Goal: Task Accomplishment & Management: Manage account settings

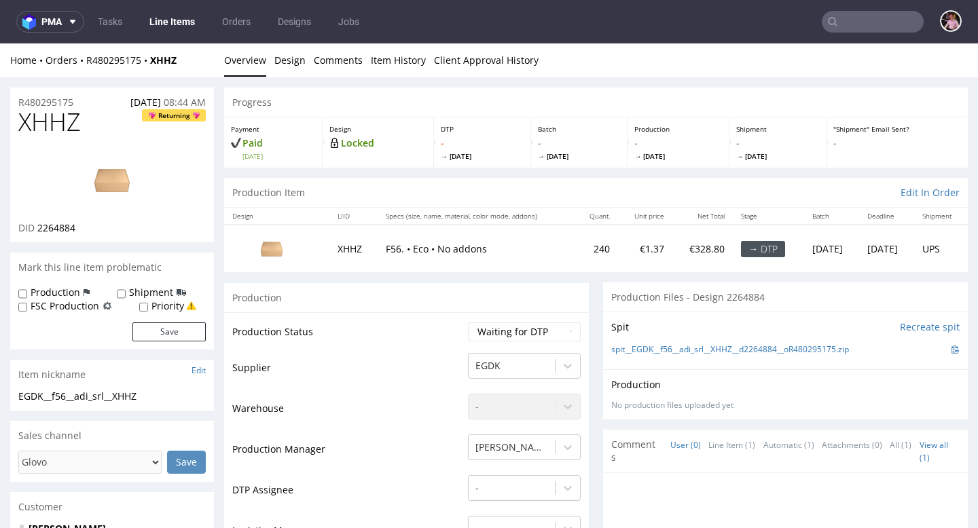
drag, startPoint x: 0, startPoint y: 0, endPoint x: 865, endPoint y: 18, distance: 865.5
click at [865, 18] on input "text" at bounding box center [873, 22] width 102 height 22
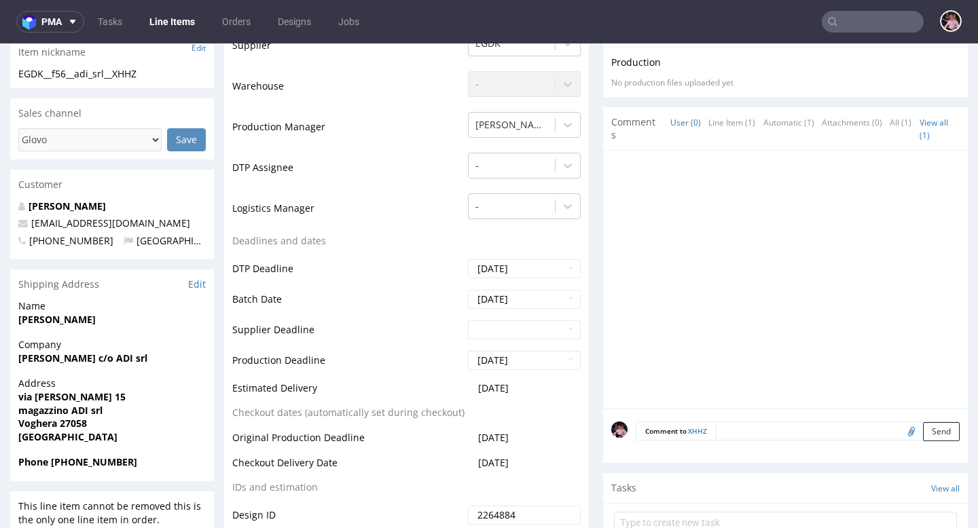
scroll to position [11, 0]
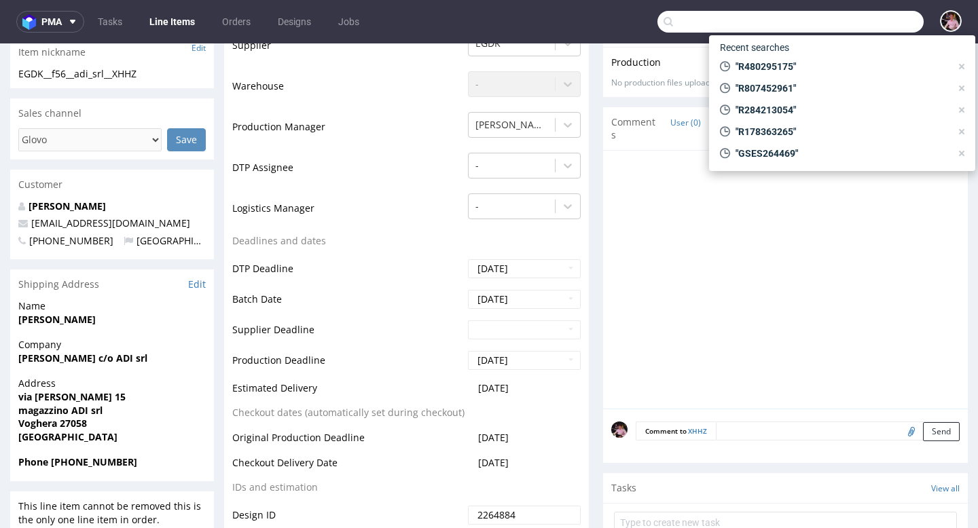
paste input "R194918948"
type input "R194918948"
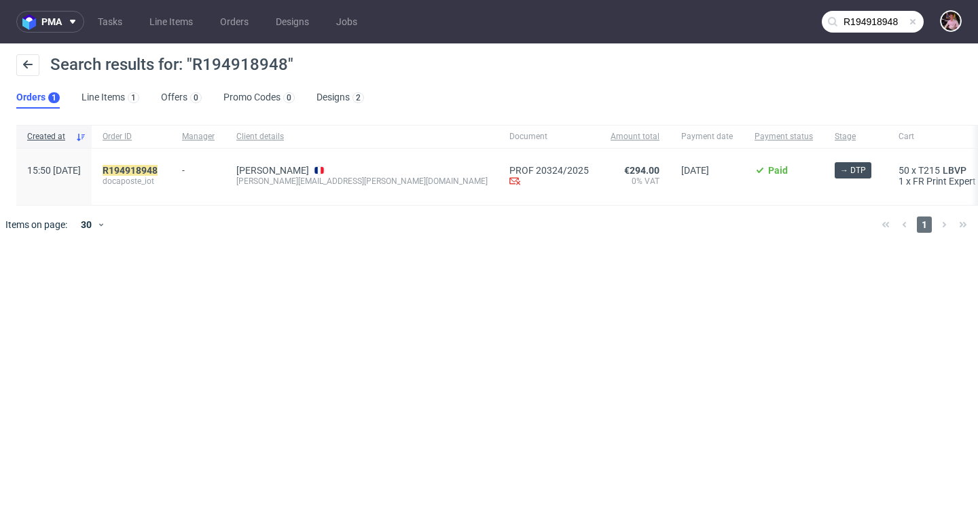
click at [171, 164] on div "R194918948 docaposte_iot" at bounding box center [131, 177] width 79 height 56
click at [158, 168] on mark "R194918948" at bounding box center [130, 170] width 55 height 11
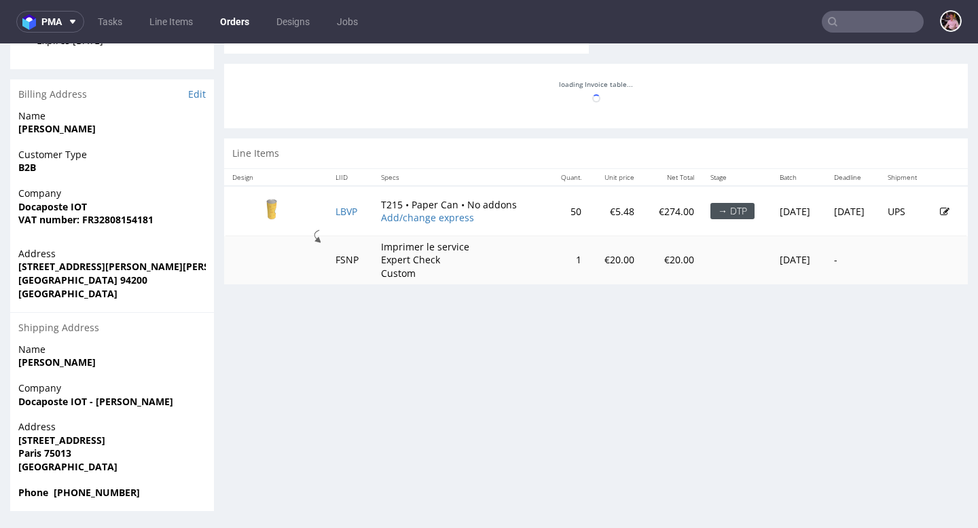
scroll to position [658, 0]
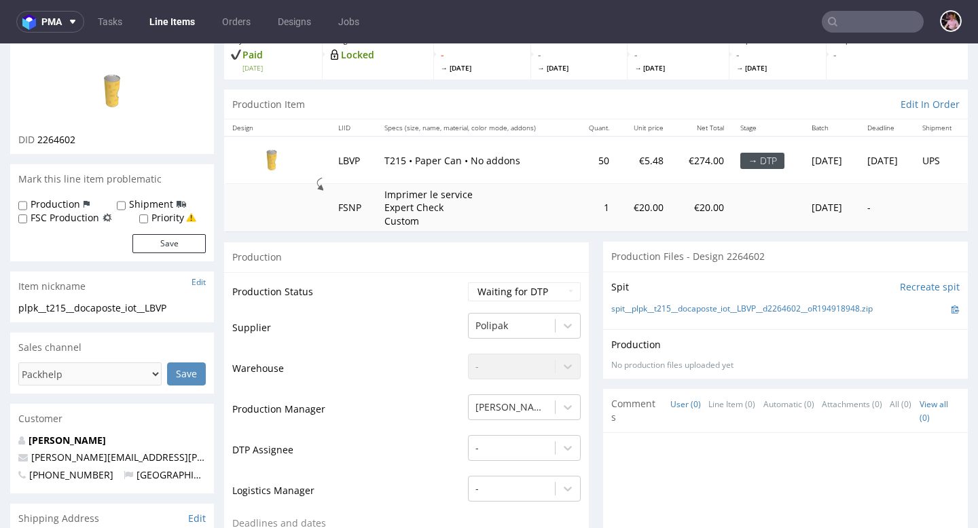
scroll to position [109, 0]
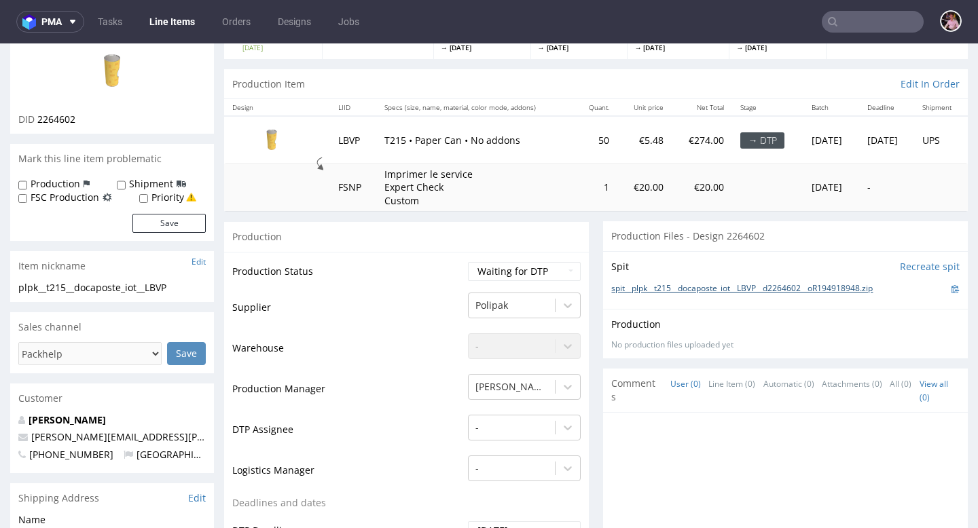
click at [692, 291] on link "spit__plpk__t215__docaposte_iot__LBVP__d2264602__oR194918948.zip" at bounding box center [741, 289] width 261 height 12
click at [884, 20] on input "text" at bounding box center [873, 22] width 102 height 22
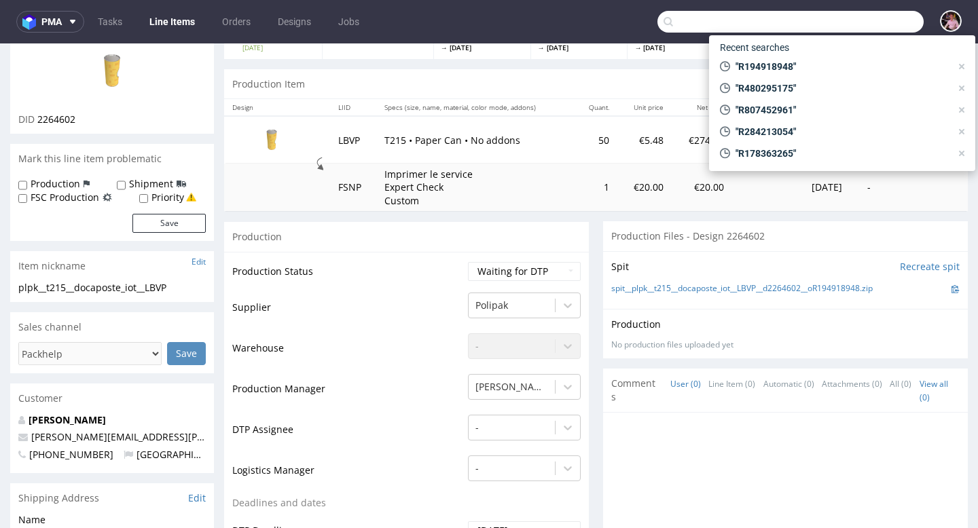
paste input "R428317345"
type input "R428317345"
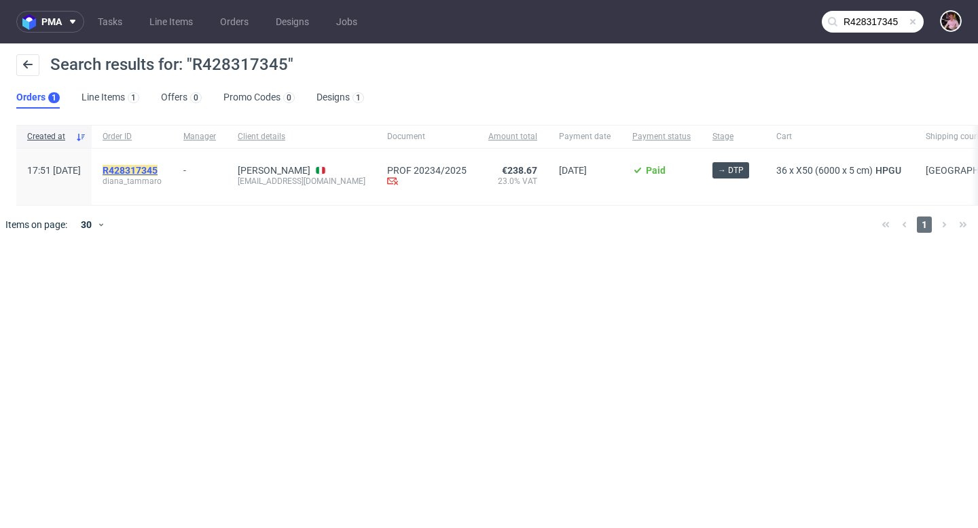
click at [158, 172] on mark "R428317345" at bounding box center [130, 170] width 55 height 11
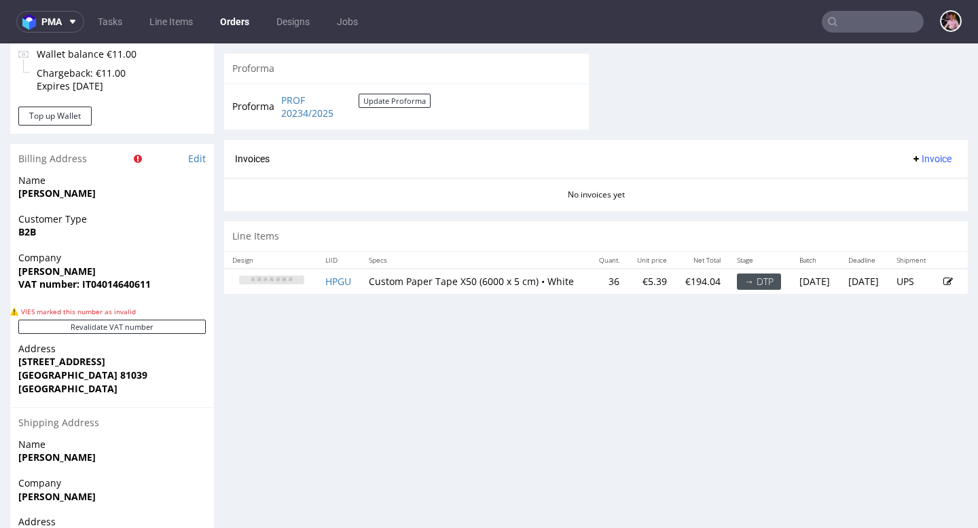
scroll to position [621, 0]
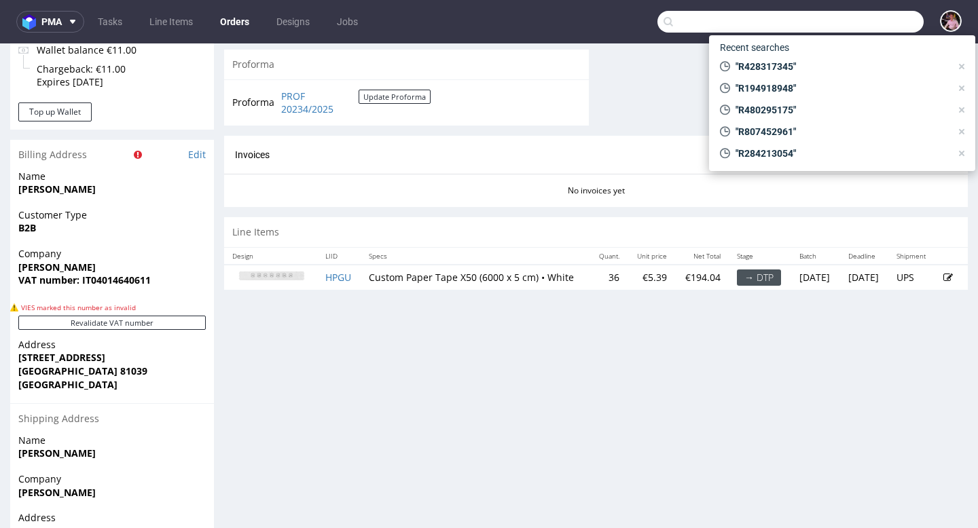
click at [880, 26] on input "text" at bounding box center [790, 22] width 266 height 22
paste input "R999372442"
type input "R999372442"
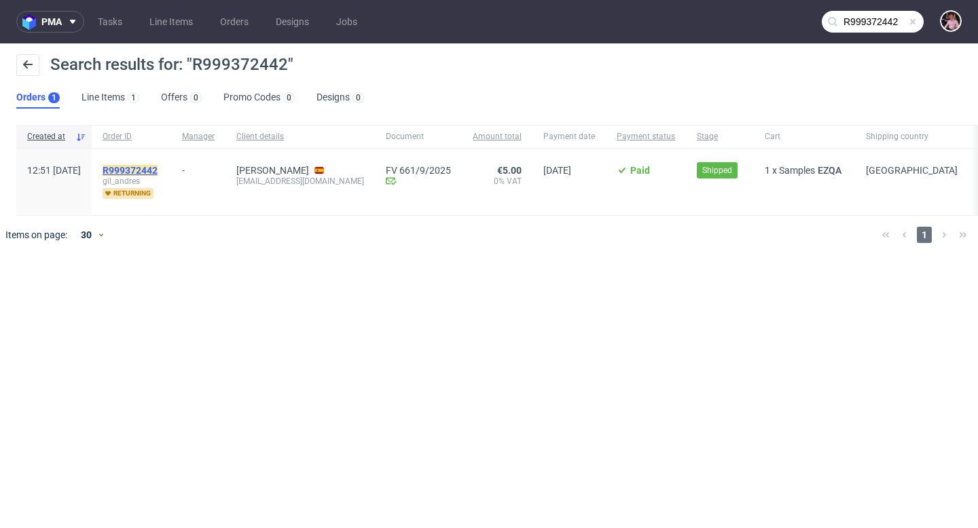
click at [158, 173] on mark "R999372442" at bounding box center [130, 170] width 55 height 11
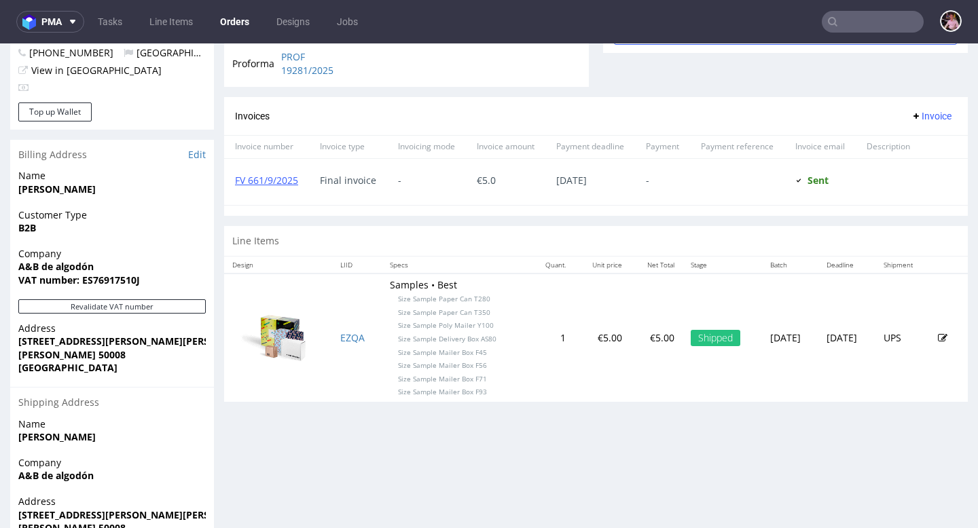
scroll to position [621, 0]
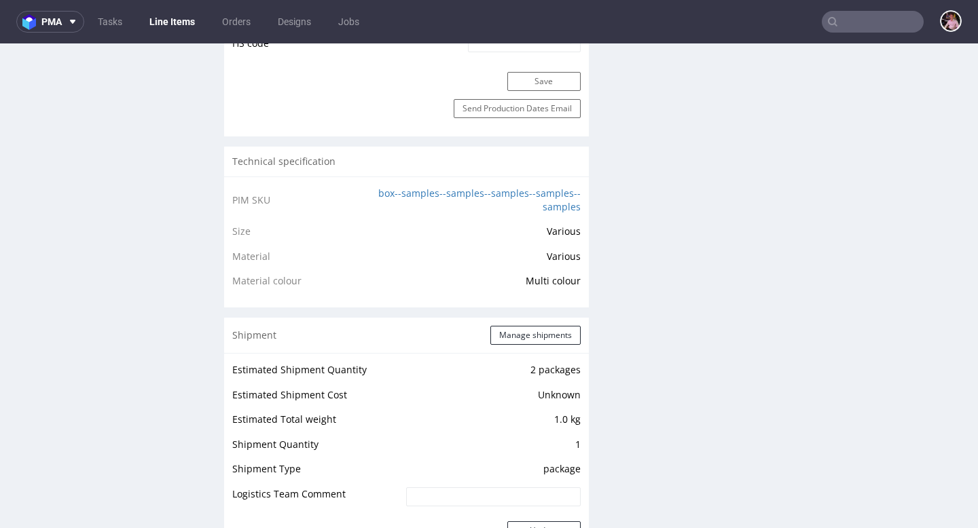
scroll to position [1046, 0]
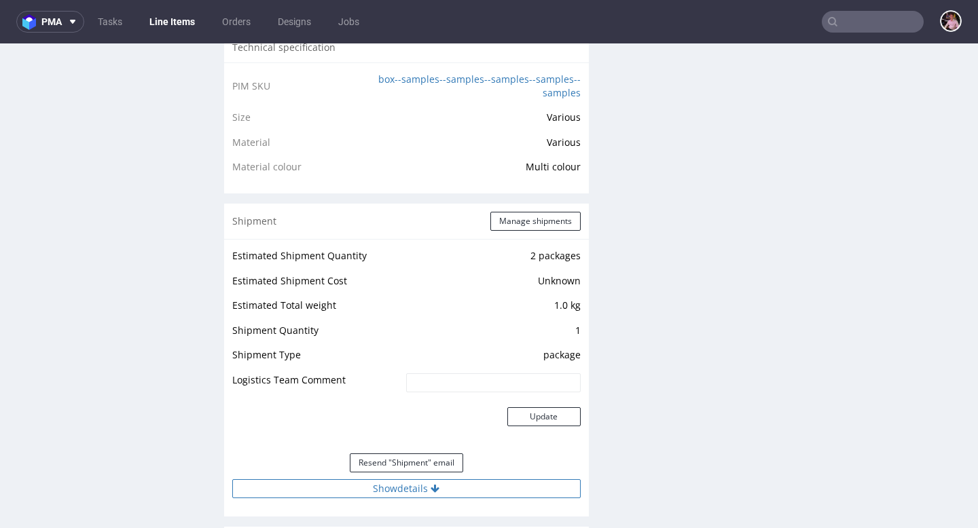
click at [458, 483] on button "Show details" at bounding box center [406, 489] width 348 height 19
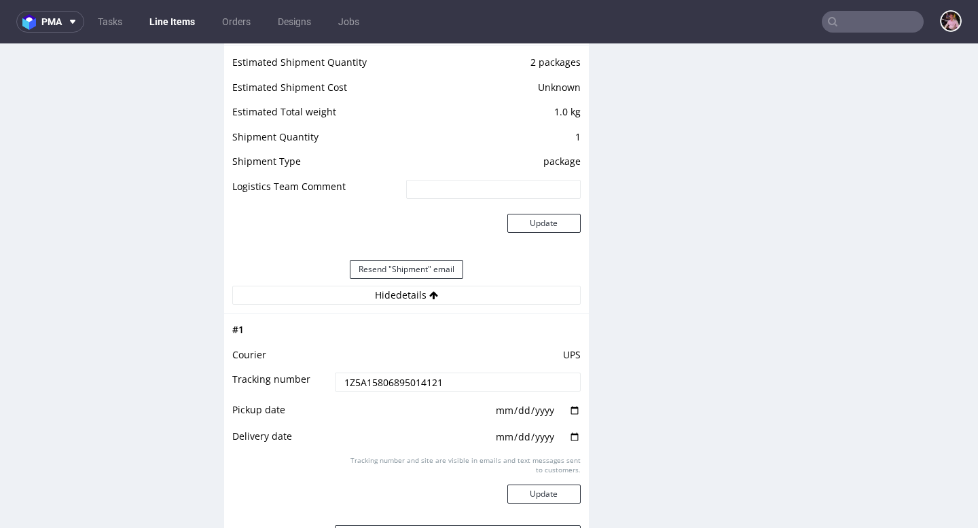
scroll to position [1291, 0]
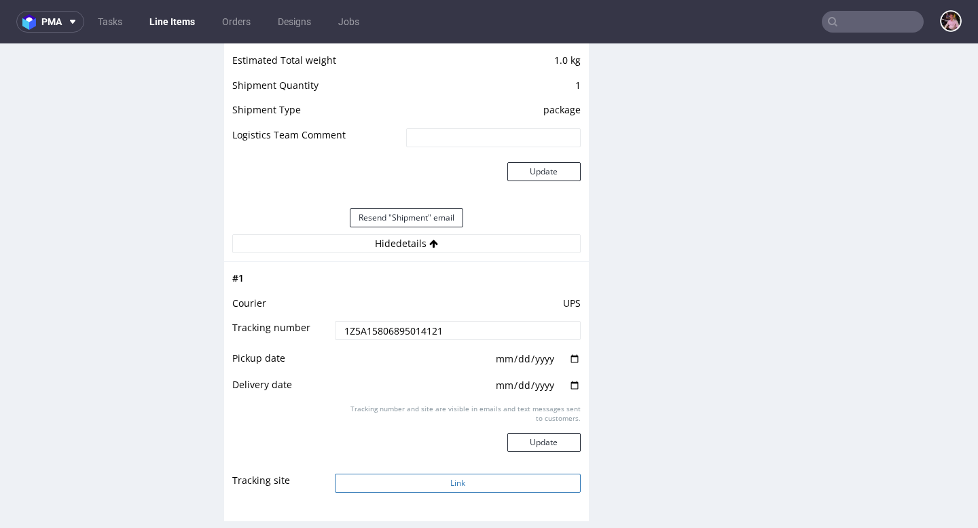
click at [477, 482] on button "Link" at bounding box center [457, 483] width 245 height 19
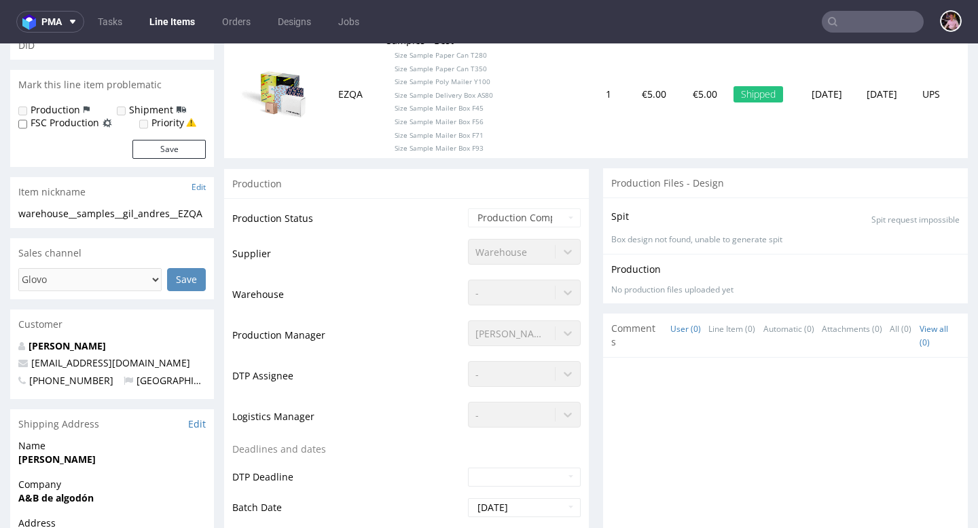
scroll to position [0, 0]
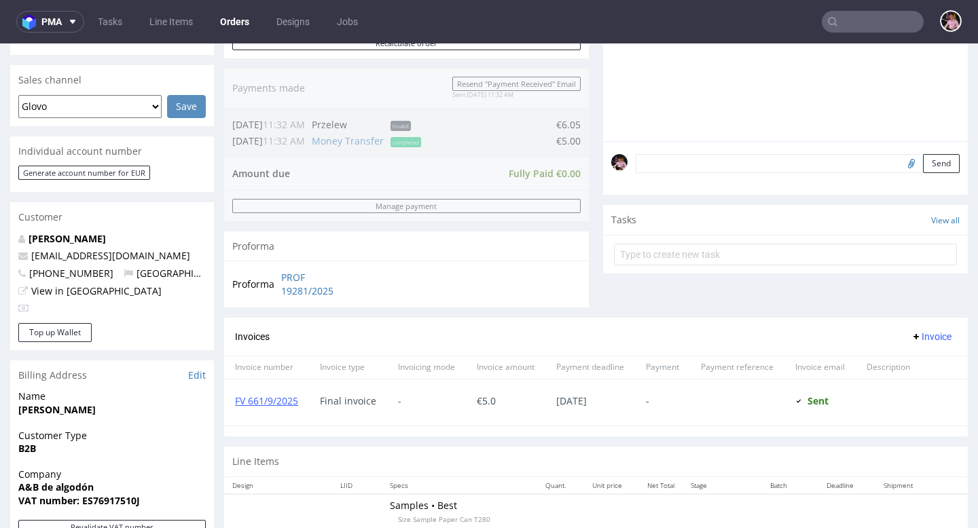
scroll to position [333, 0]
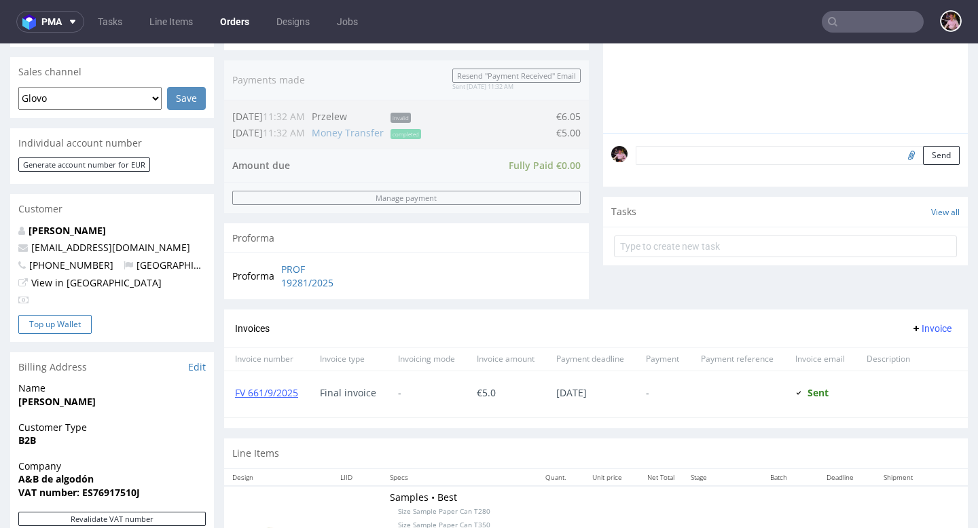
click at [57, 321] on button "Top up Wallet" at bounding box center [54, 324] width 73 height 19
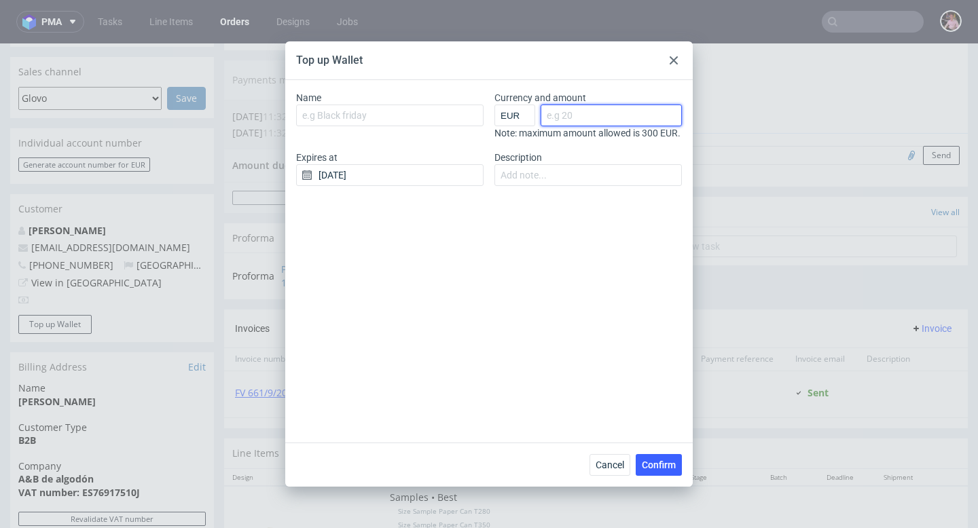
click at [590, 112] on input "Currency and amount" at bounding box center [611, 116] width 141 height 22
type input "0"
type input "30"
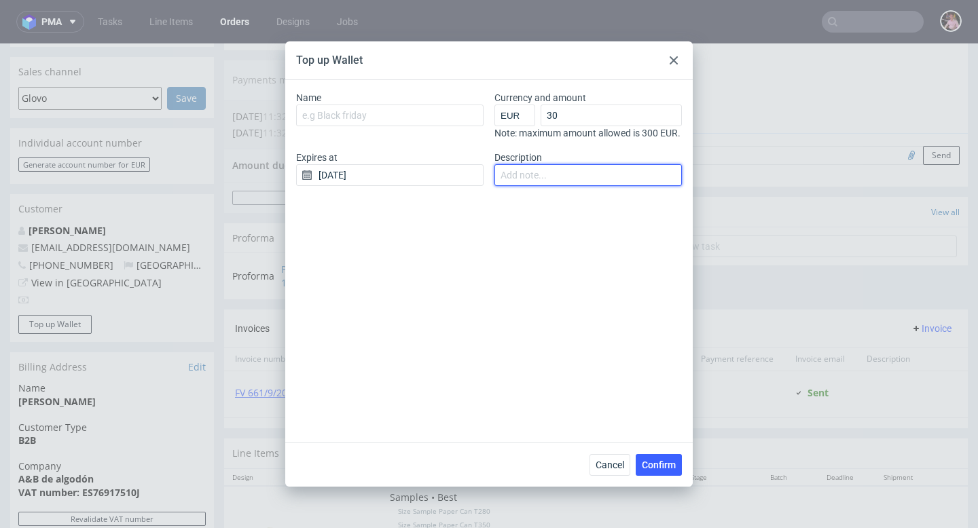
click at [543, 186] on input "Description" at bounding box center [587, 175] width 187 height 22
type input "z"
type input "por la resena"
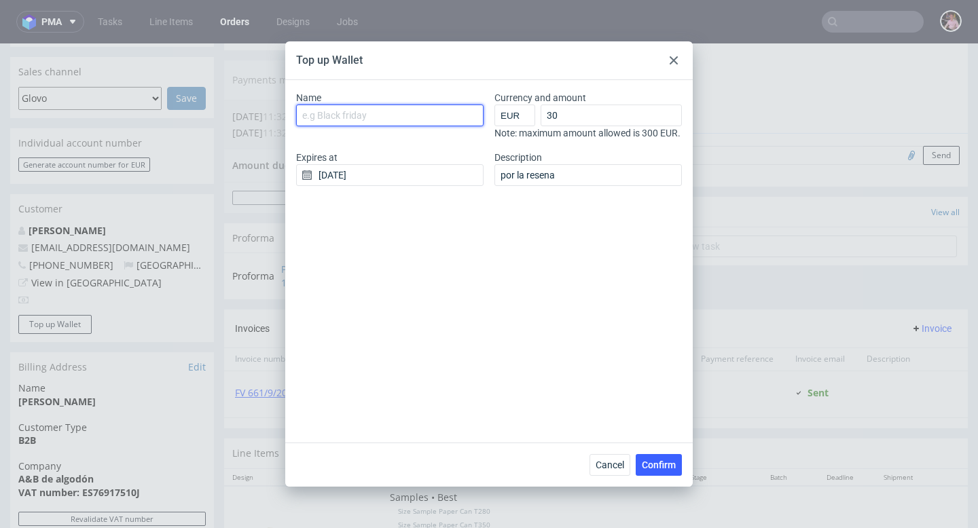
click at [373, 116] on input "Name" at bounding box center [389, 116] width 187 height 22
click at [306, 117] on input "·0 euro review" at bounding box center [389, 116] width 187 height 22
type input "30 euro review"
click at [399, 186] on input "23/09/2025" at bounding box center [389, 175] width 187 height 22
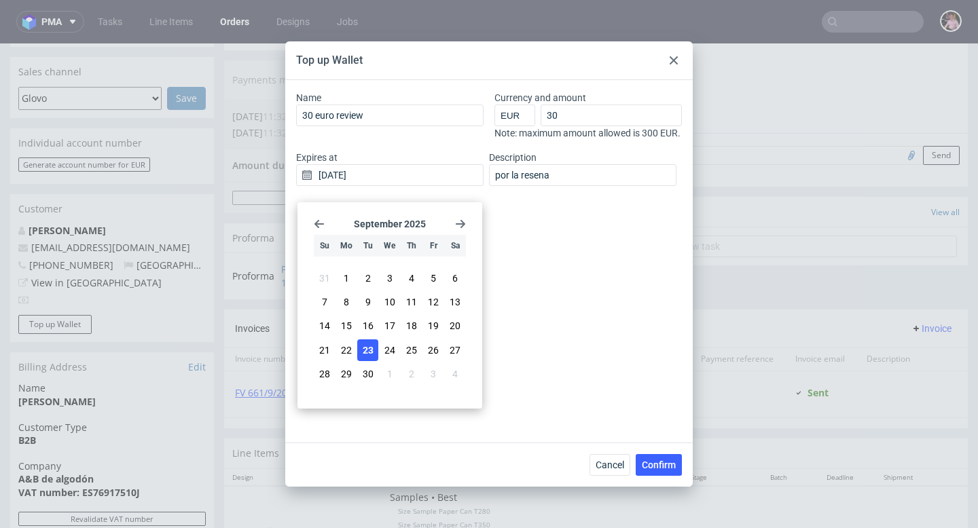
click at [458, 225] on icon "Go forward 1 month" at bounding box center [460, 224] width 11 height 11
click at [325, 224] on section "February 2026" at bounding box center [390, 224] width 152 height 11
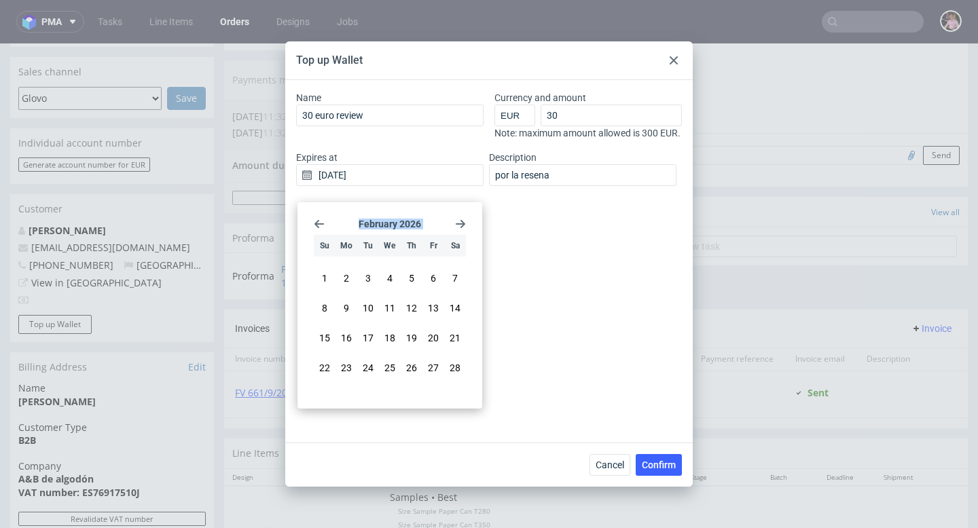
click at [319, 222] on icon "Go back 1 month" at bounding box center [319, 224] width 11 height 11
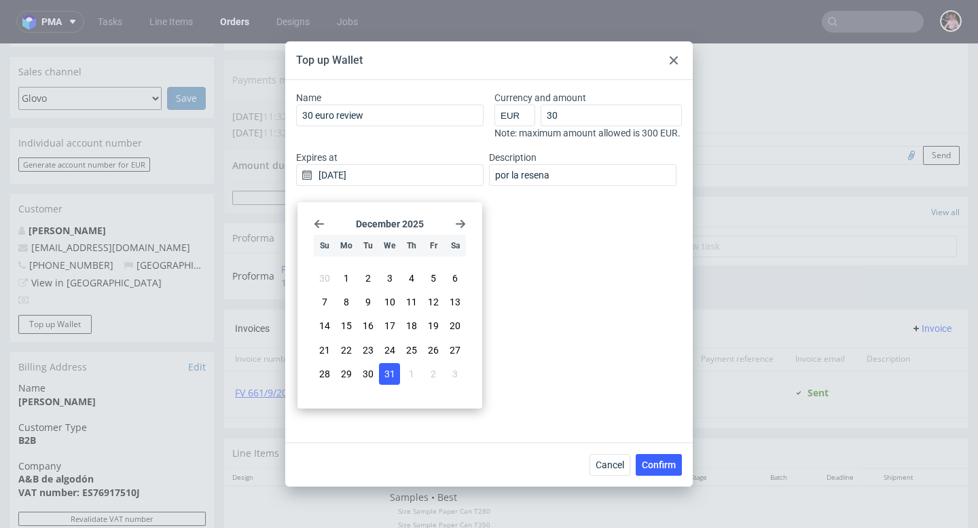
click at [388, 370] on span "31" at bounding box center [389, 374] width 11 height 14
type input "31/12/2025"
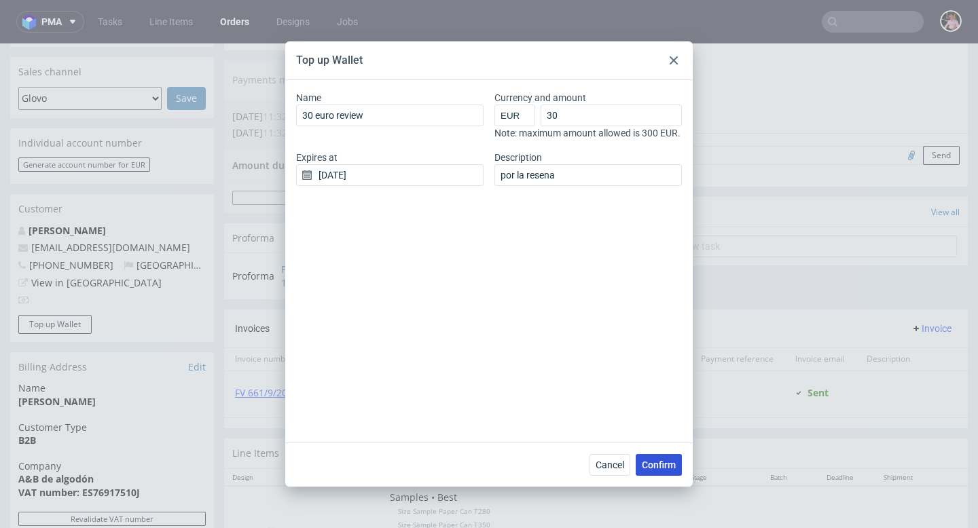
click at [644, 465] on span "Confirm" at bounding box center [659, 465] width 34 height 10
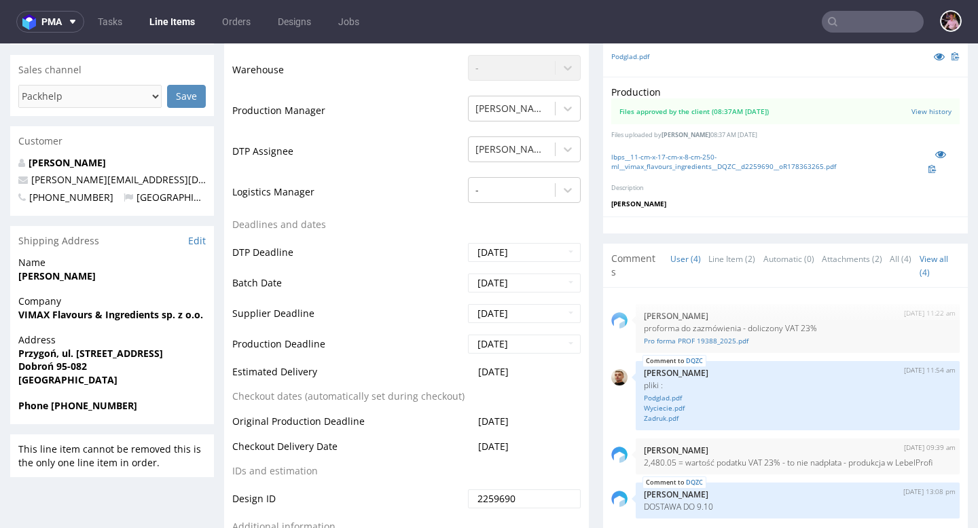
scroll to position [397, 0]
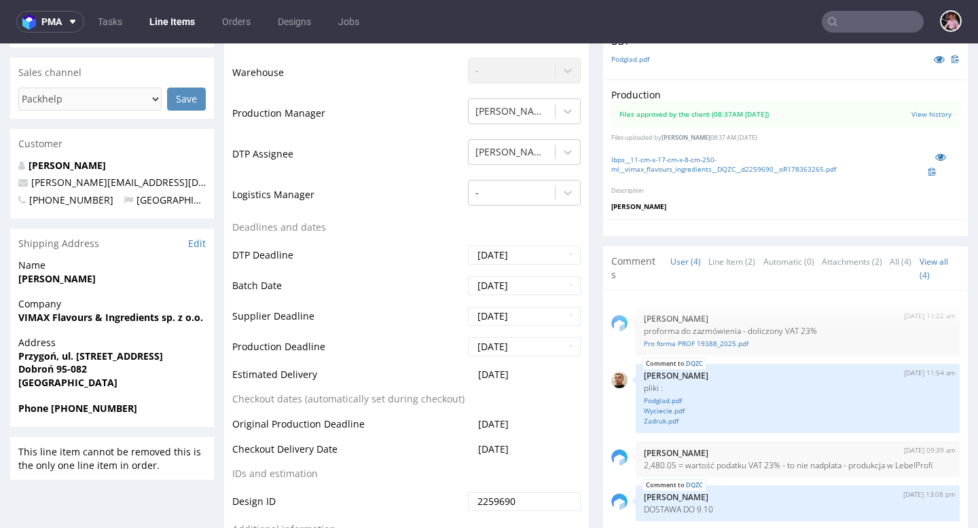
click at [890, 20] on input "text" at bounding box center [873, 22] width 102 height 22
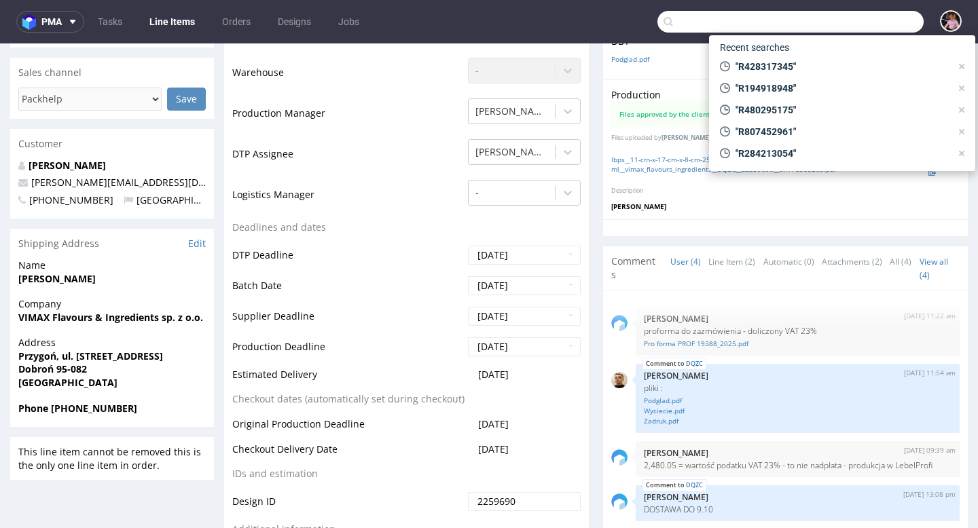
paste input "R943933731"
type input "R943933731"
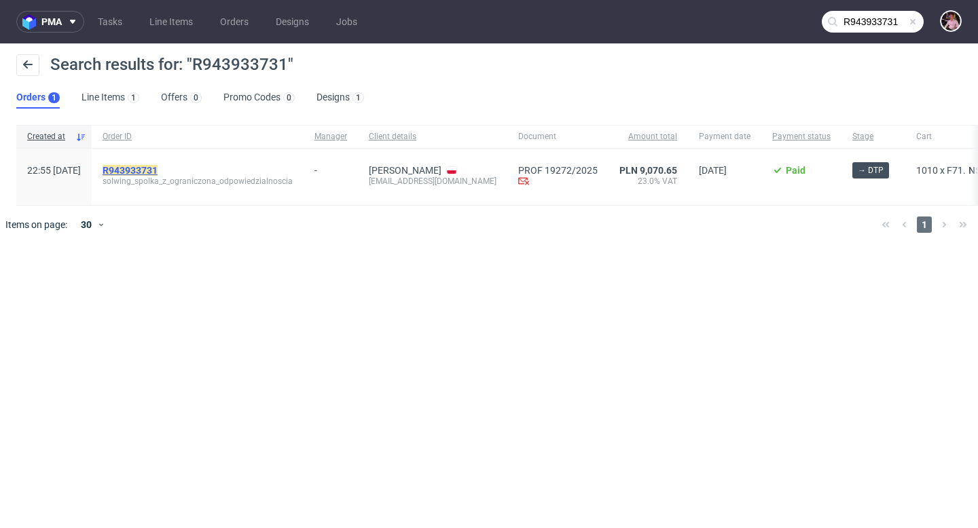
click at [158, 168] on mark "R943933731" at bounding box center [130, 170] width 55 height 11
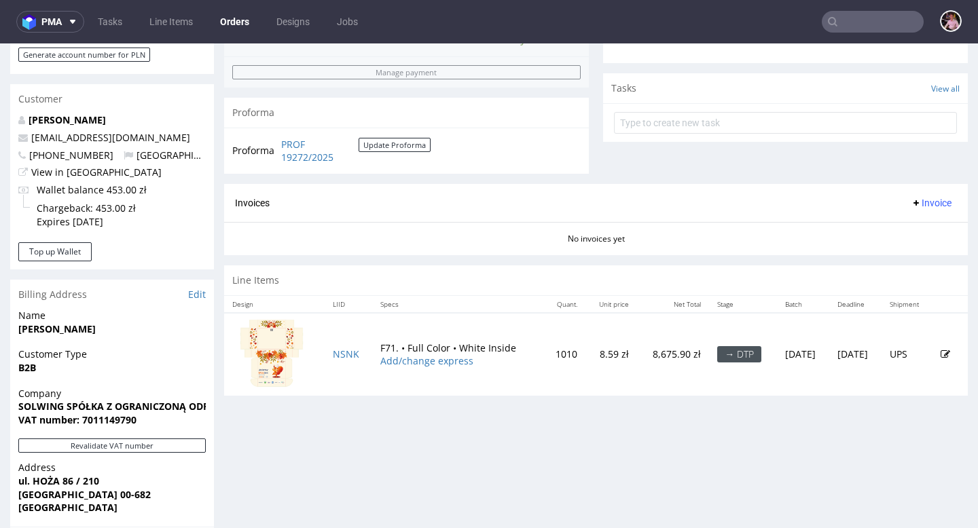
scroll to position [459, 0]
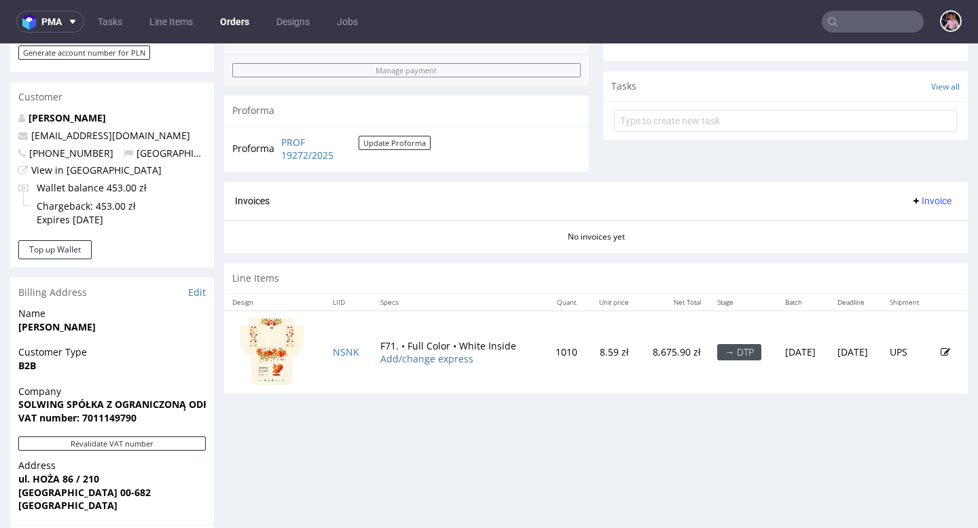
click at [856, 25] on input "text" at bounding box center [873, 22] width 102 height 22
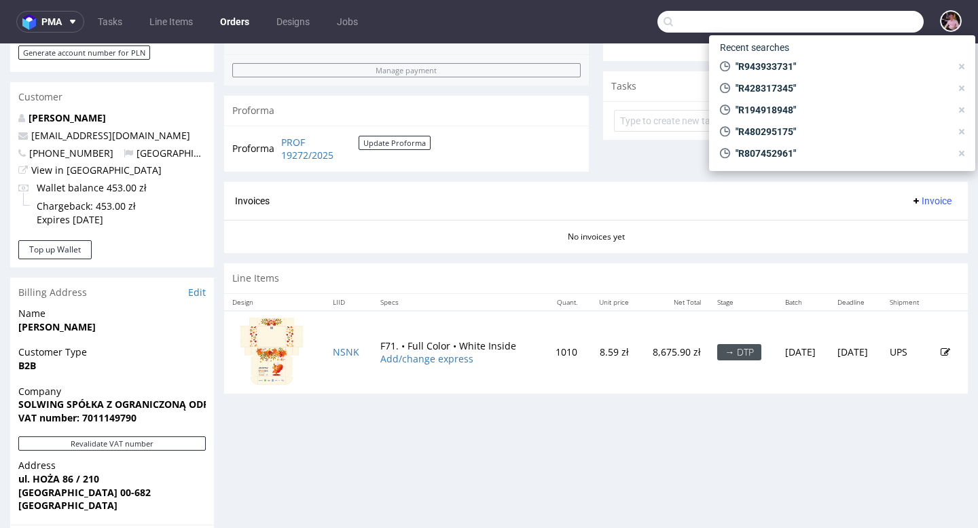
paste input "R162987520"
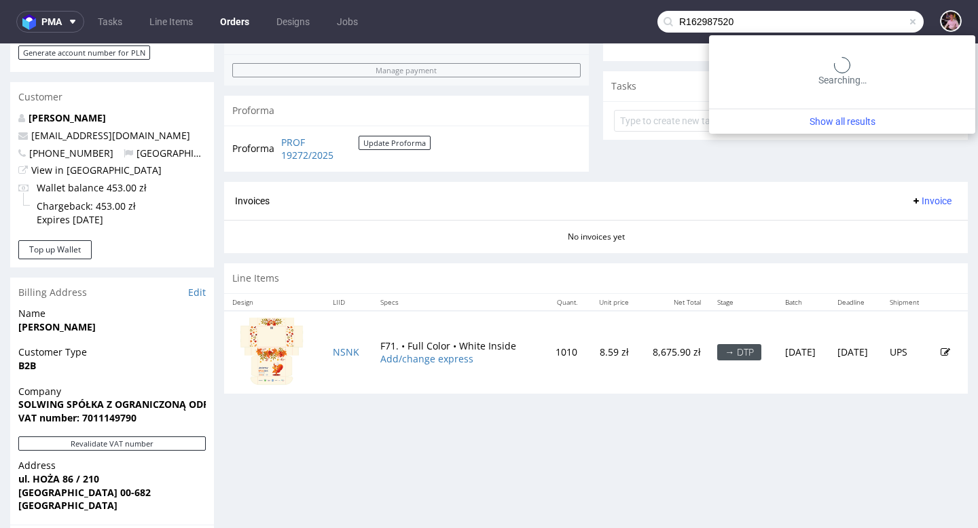
type input "R162987520"
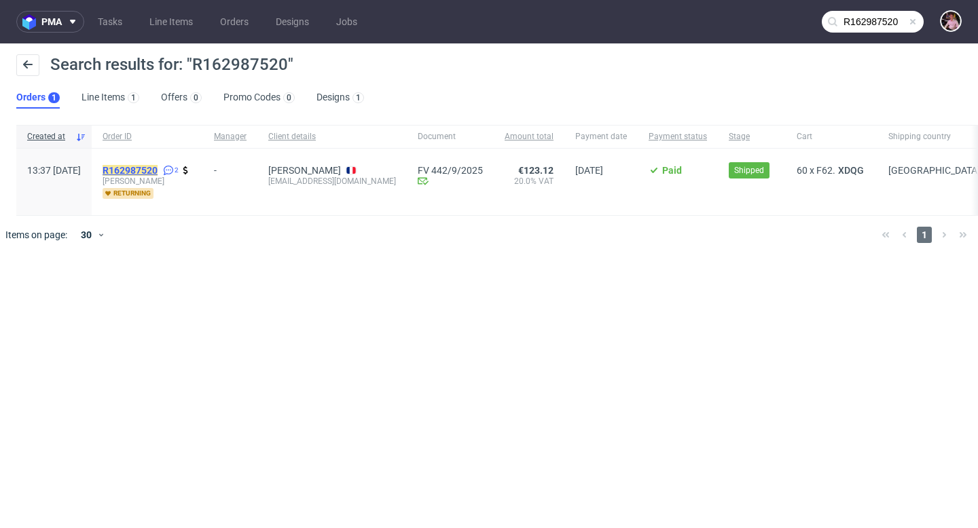
click at [158, 168] on mark "R162987520" at bounding box center [130, 170] width 55 height 11
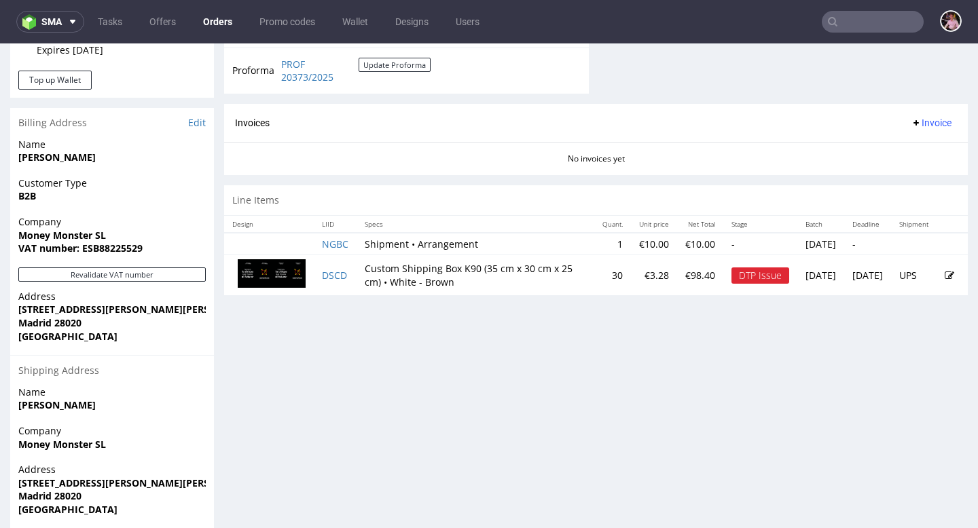
scroll to position [508, 0]
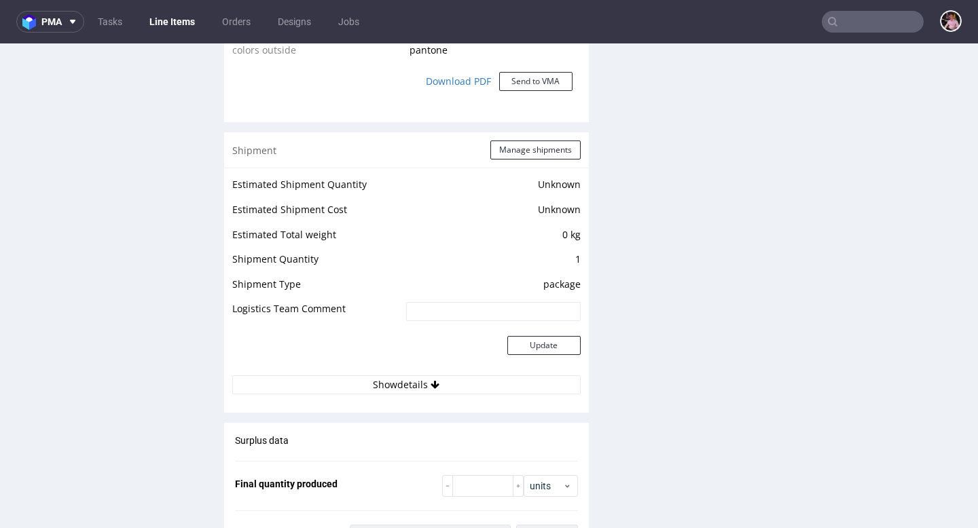
scroll to position [1337, 0]
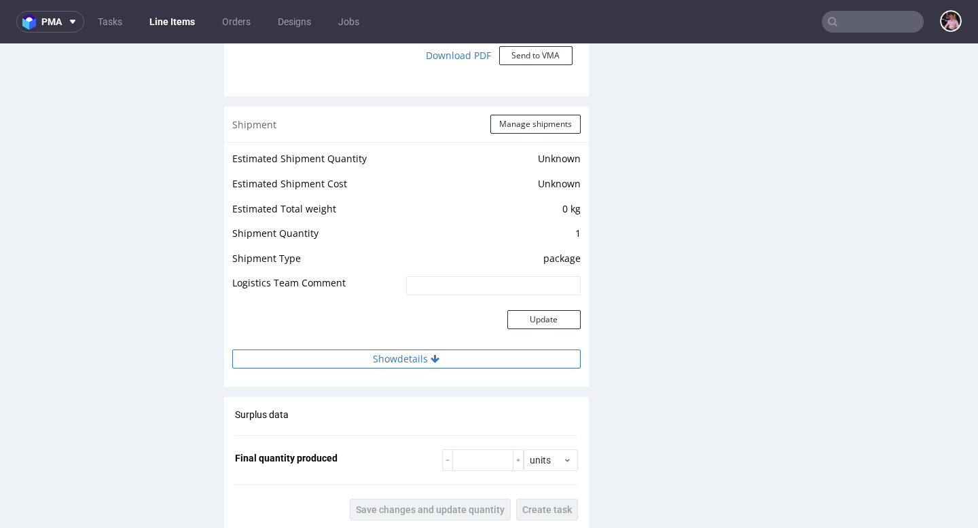
click at [442, 356] on button "Show details" at bounding box center [406, 359] width 348 height 19
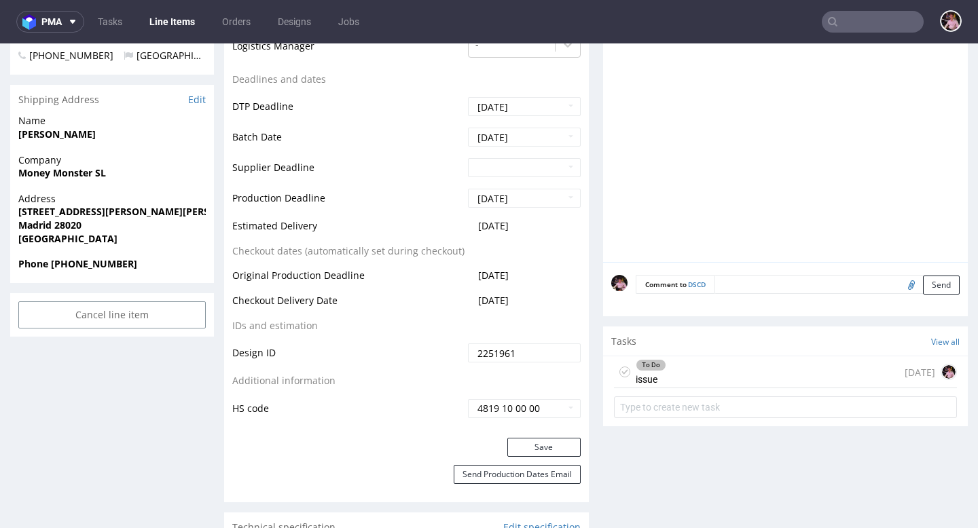
scroll to position [508, 0]
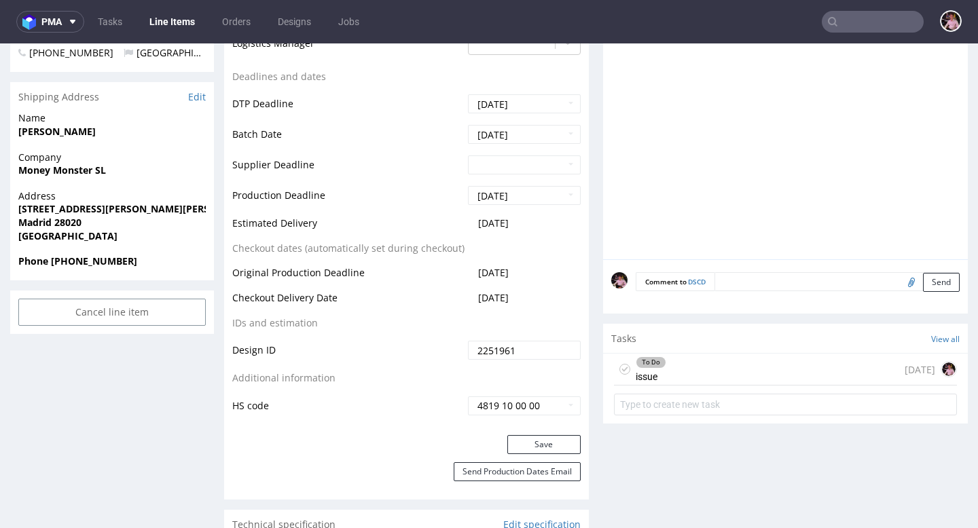
click at [789, 361] on div "To Do issue 26 days ago" at bounding box center [785, 370] width 343 height 32
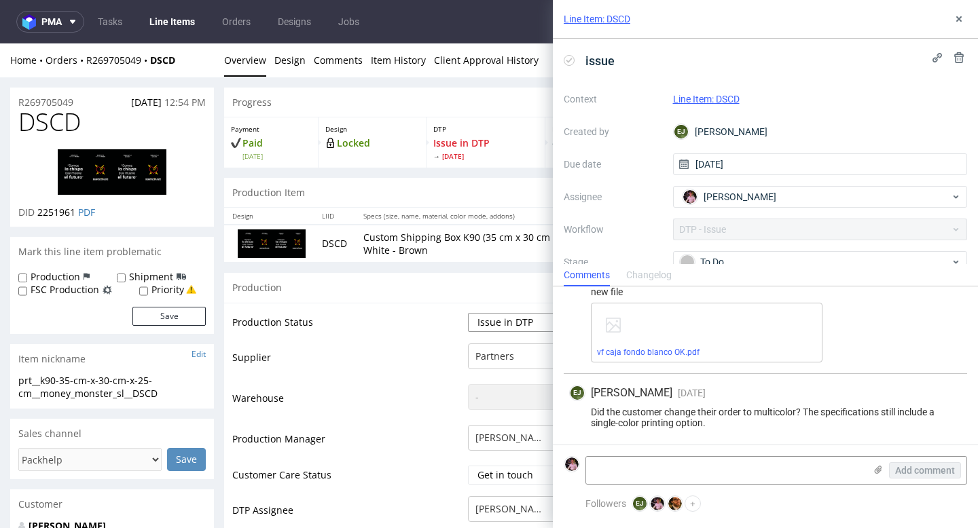
click at [510, 327] on select "Waiting for Artwork Waiting for Diecut Waiting for Mockup Waiting for DTP Waiti…" at bounding box center [524, 322] width 113 height 19
select select "back_for_dtp"
click at [468, 313] on select "Waiting for Artwork Waiting for Diecut Waiting for Mockup Waiting for DTP Waiti…" at bounding box center [524, 322] width 113 height 19
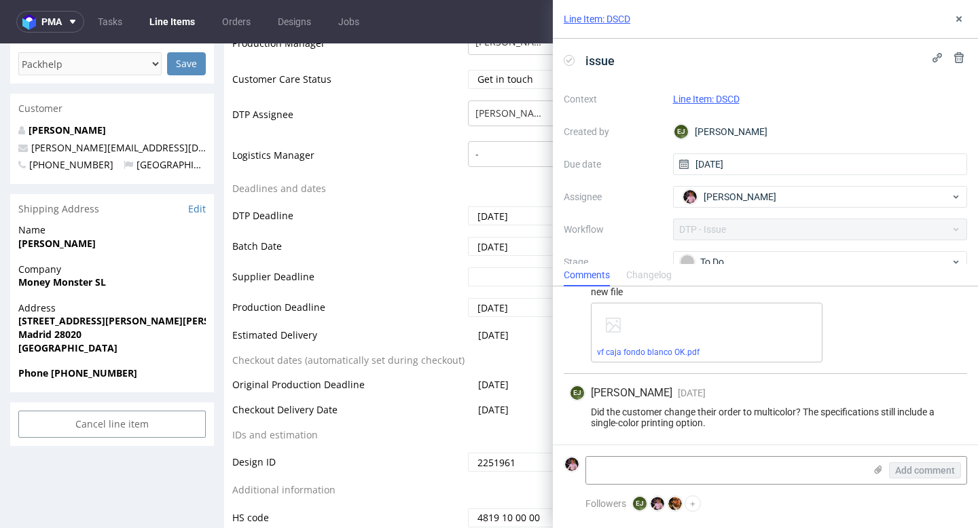
scroll to position [584, 0]
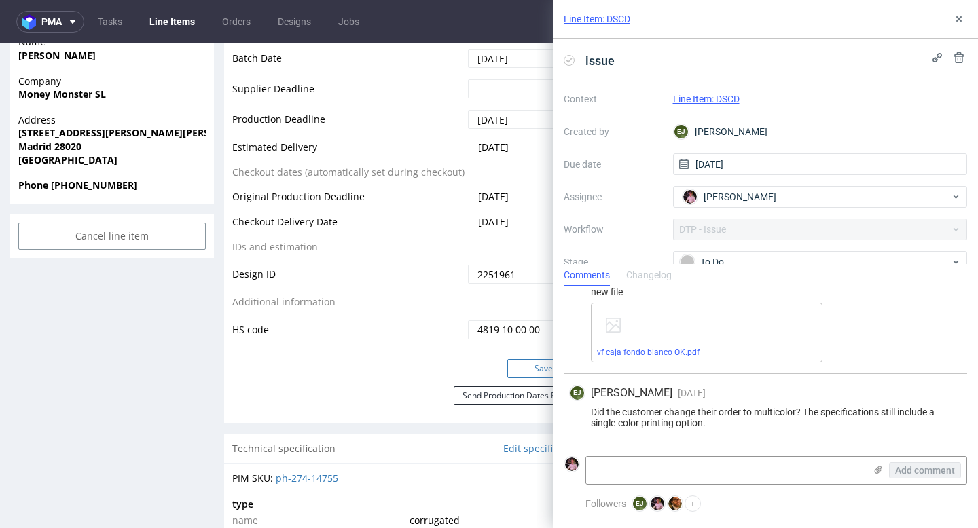
click at [515, 369] on button "Save" at bounding box center [543, 368] width 73 height 19
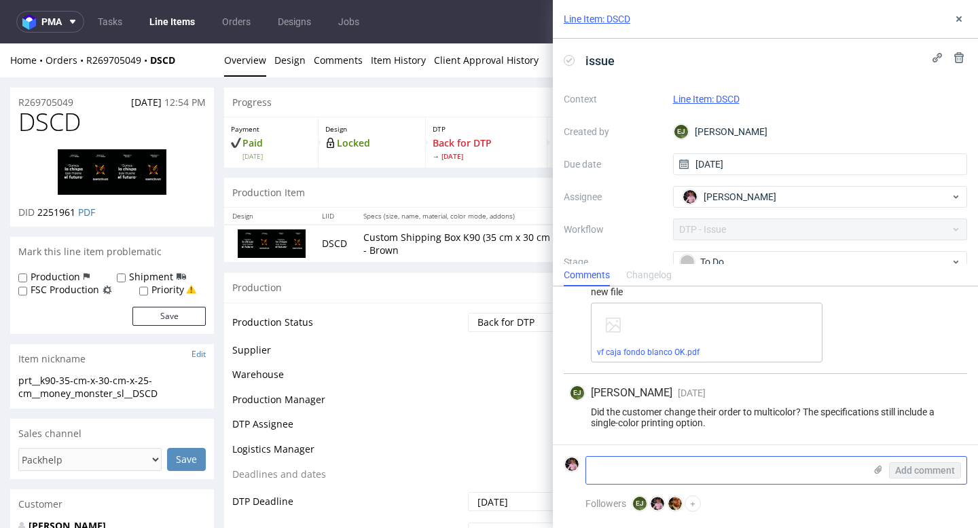
scroll to position [0, 0]
click at [611, 471] on textarea at bounding box center [725, 470] width 278 height 27
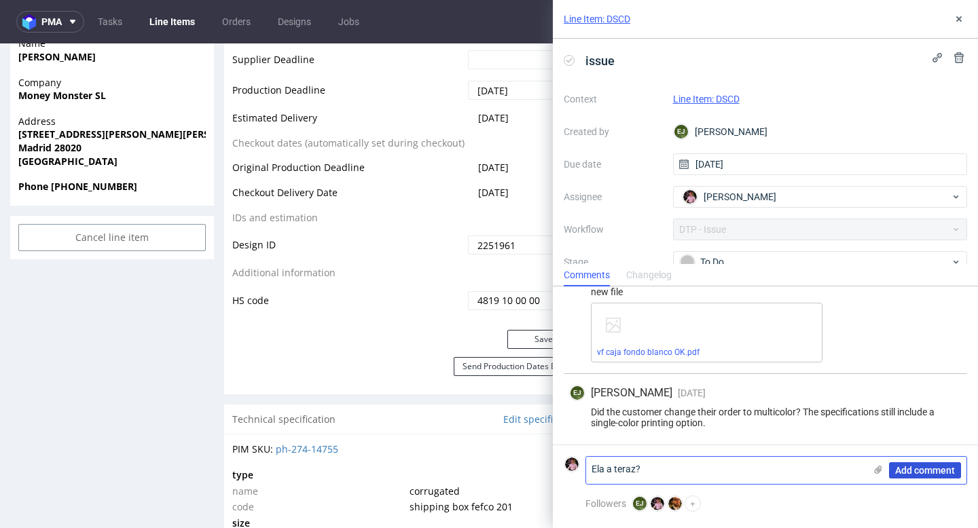
type textarea "Ela a teraz?"
click at [933, 473] on span "Add comment" at bounding box center [925, 471] width 60 height 10
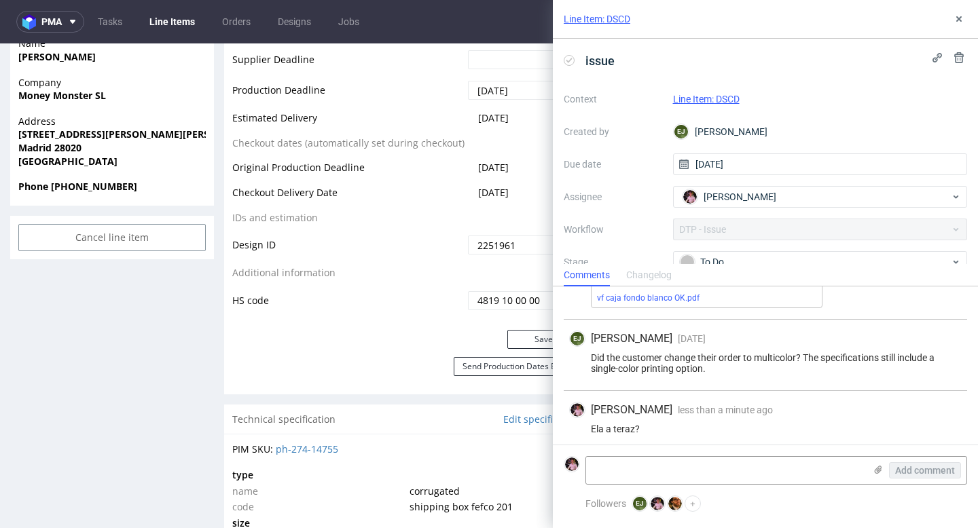
scroll to position [560, 0]
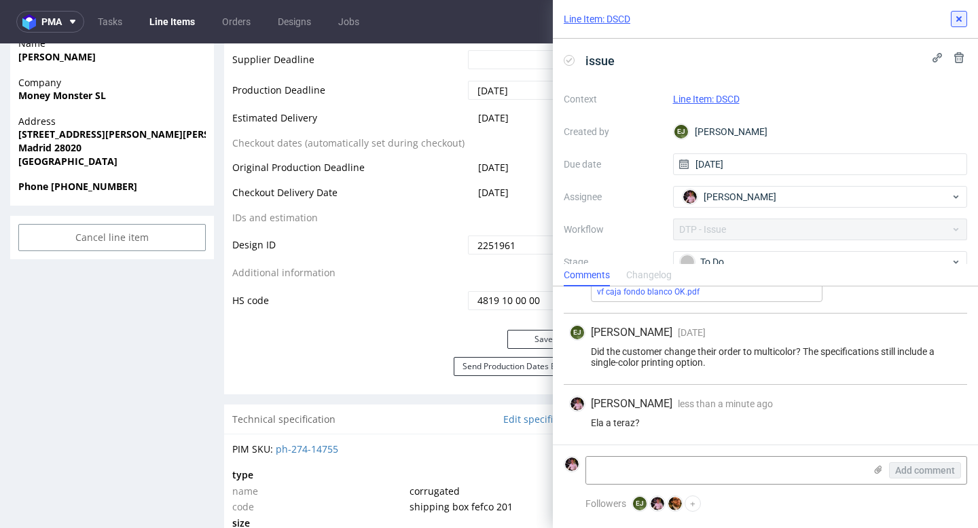
click at [954, 11] on button at bounding box center [959, 19] width 16 height 16
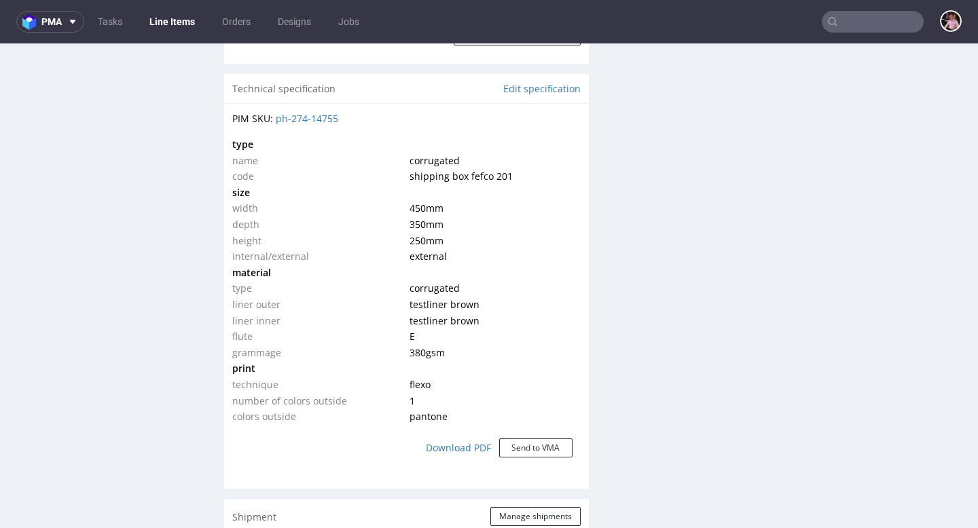
scroll to position [923, 0]
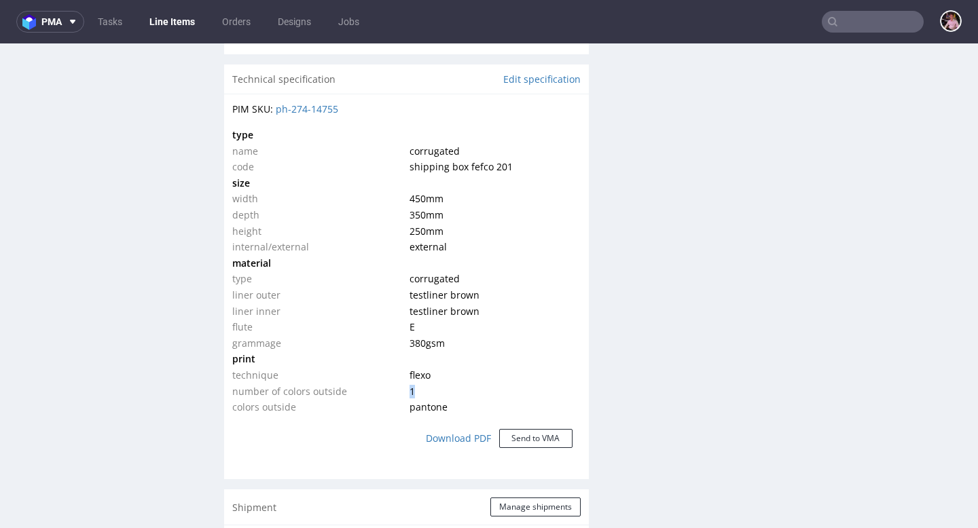
click at [406, 393] on td "1" at bounding box center [493, 392] width 174 height 16
click at [513, 390] on td "1" at bounding box center [493, 392] width 174 height 16
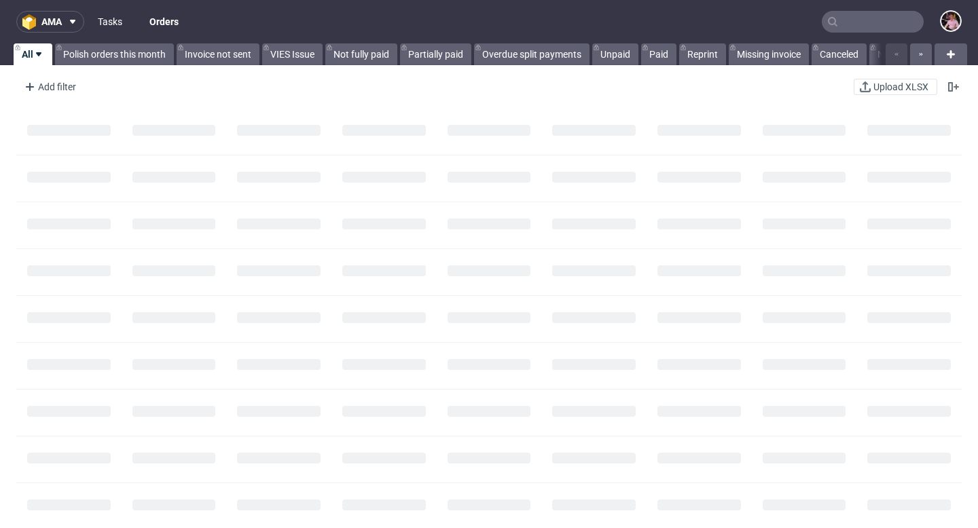
click at [109, 22] on link "Tasks" at bounding box center [110, 22] width 41 height 22
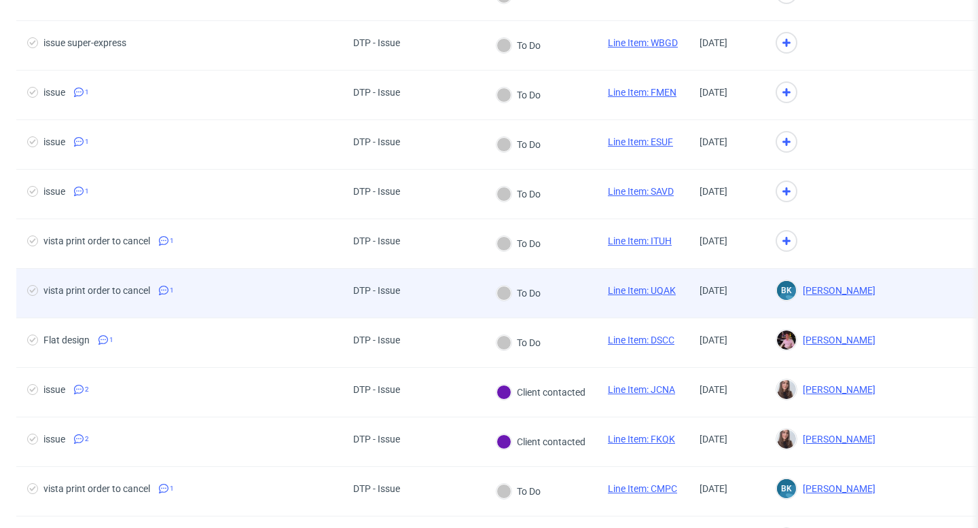
scroll to position [550, 0]
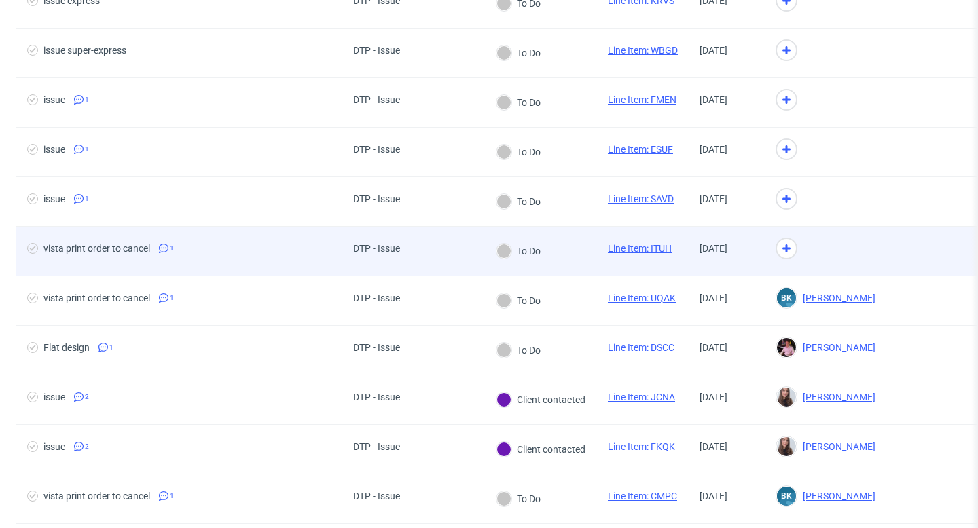
click at [509, 262] on div "To Do" at bounding box center [518, 251] width 67 height 49
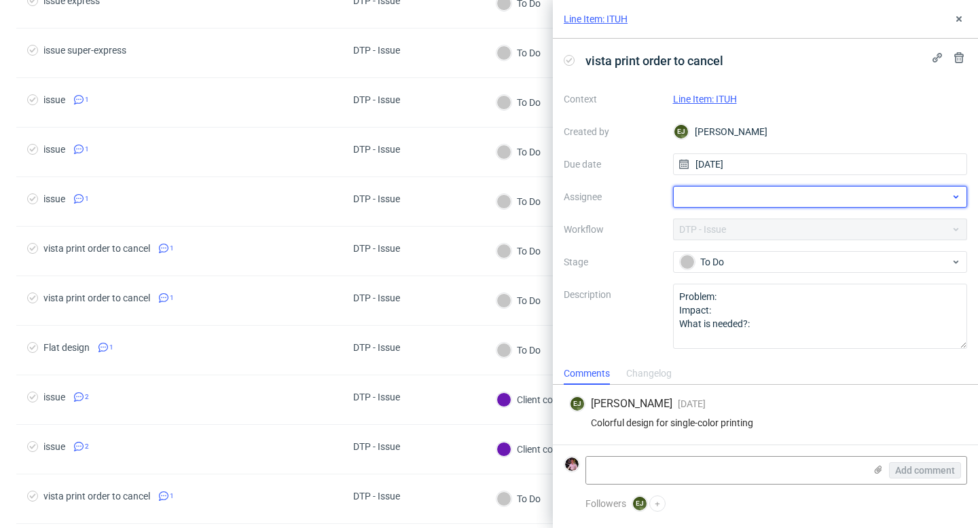
click at [710, 196] on div at bounding box center [820, 197] width 295 height 22
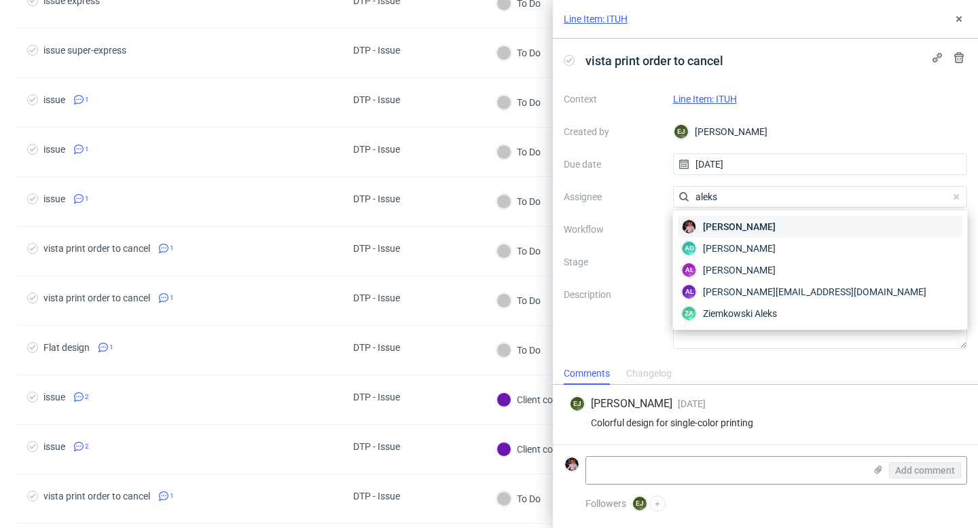
type input "aleks"
click at [719, 227] on span "Aleks Ziemkowski" at bounding box center [739, 227] width 73 height 14
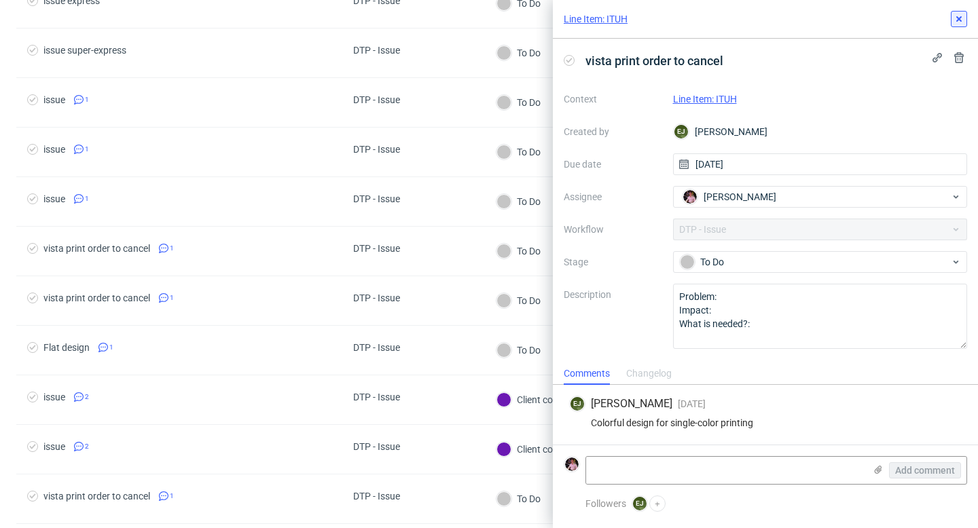
click at [957, 14] on icon at bounding box center [959, 19] width 11 height 11
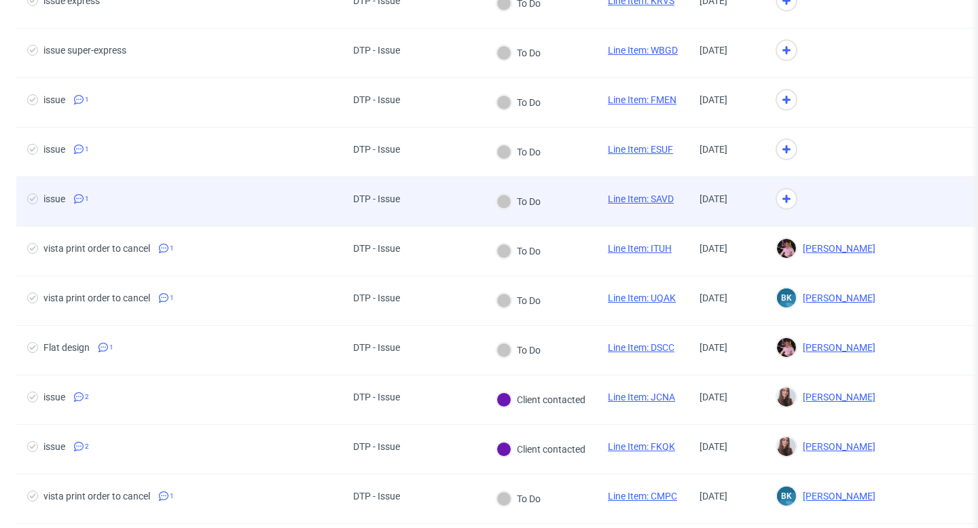
click at [511, 211] on div "To Do" at bounding box center [518, 201] width 67 height 49
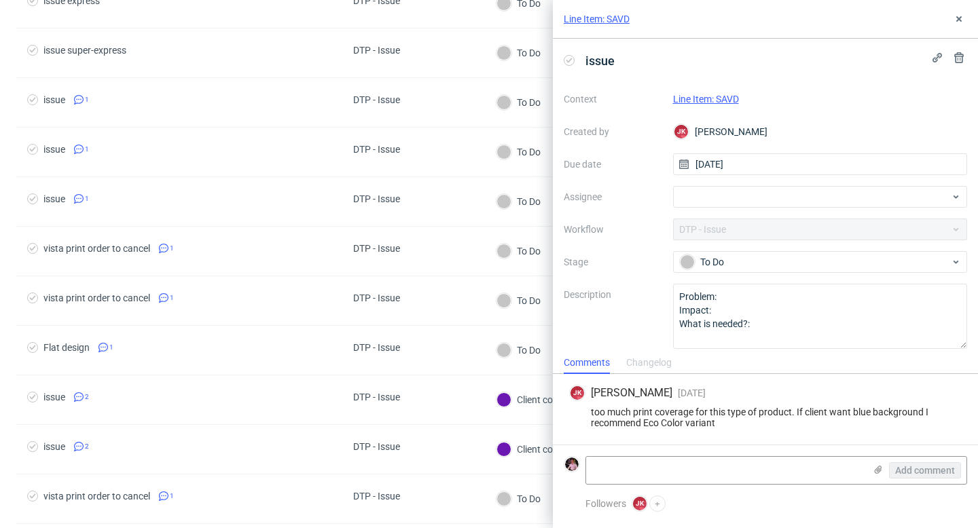
click at [708, 96] on link "Line Item: SAVD" at bounding box center [706, 99] width 66 height 11
click at [727, 202] on div at bounding box center [820, 197] width 295 height 22
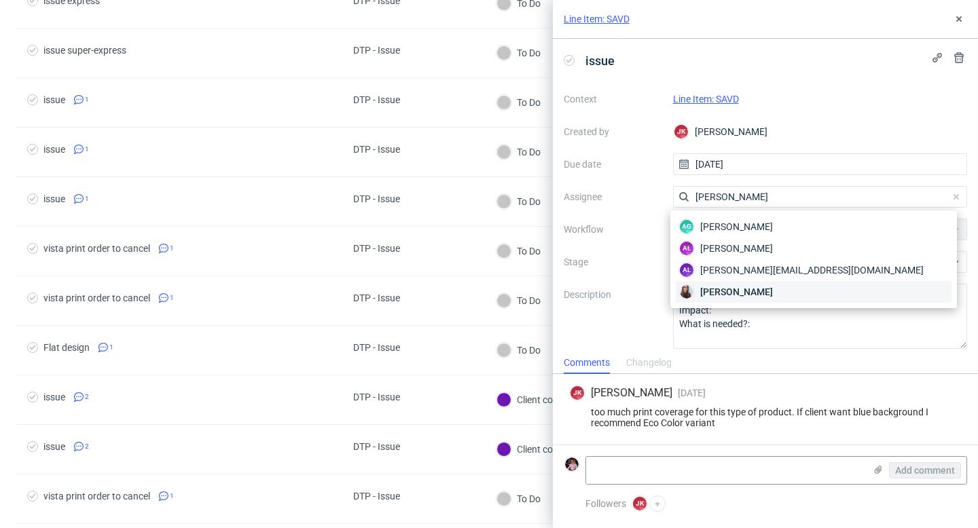
type input "sandra"
click at [770, 293] on div "Sandra Beśka" at bounding box center [814, 292] width 276 height 22
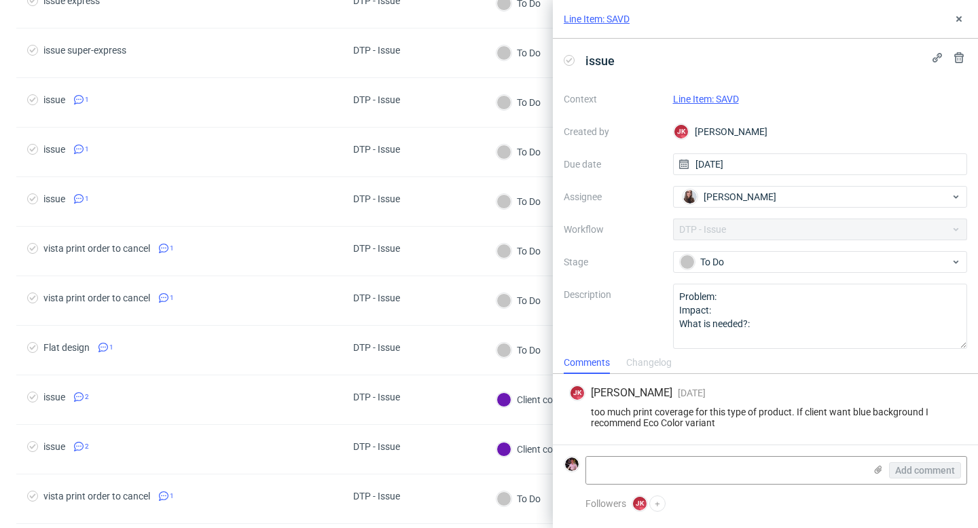
click at [954, 7] on div "Line Item: SAVD" at bounding box center [765, 19] width 425 height 39
click at [954, 18] on icon at bounding box center [959, 19] width 11 height 11
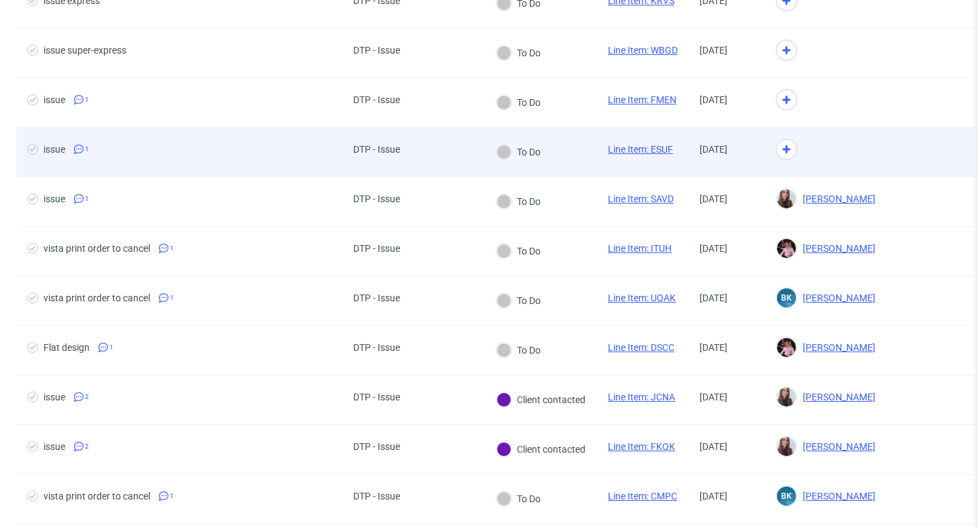
click at [609, 161] on div "Line Item: ESUF" at bounding box center [640, 152] width 87 height 49
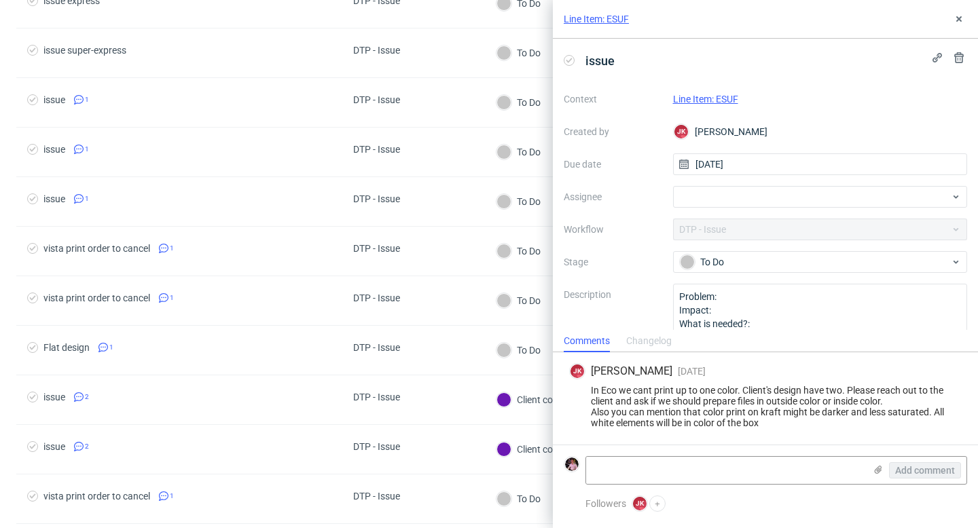
click at [711, 96] on link "Line Item: ESUF" at bounding box center [705, 99] width 65 height 11
click at [777, 194] on div at bounding box center [820, 197] width 295 height 22
type input "guilla"
click at [782, 228] on div "GL Guillaume Leroux" at bounding box center [814, 227] width 276 height 22
click at [958, 24] on button at bounding box center [959, 19] width 16 height 16
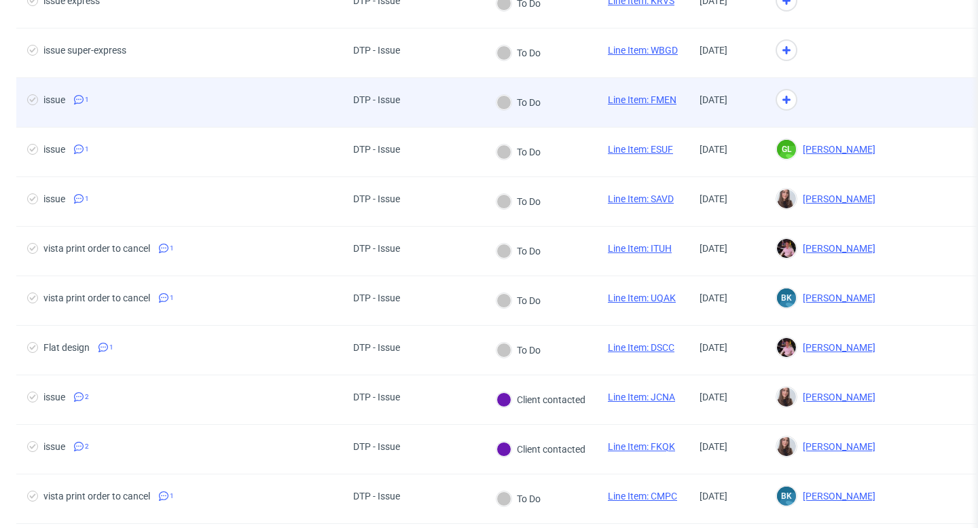
click at [609, 110] on div "Line Item: FMEN" at bounding box center [642, 102] width 90 height 49
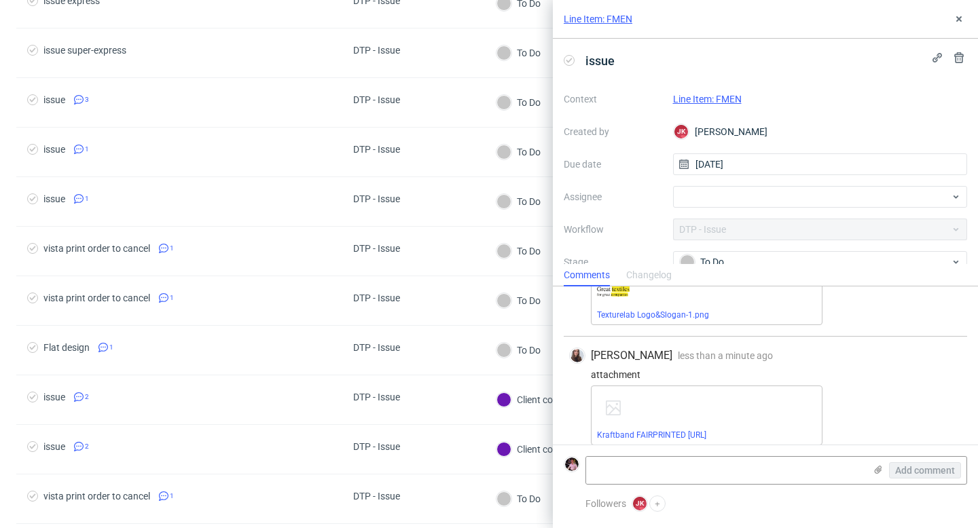
scroll to position [142, 0]
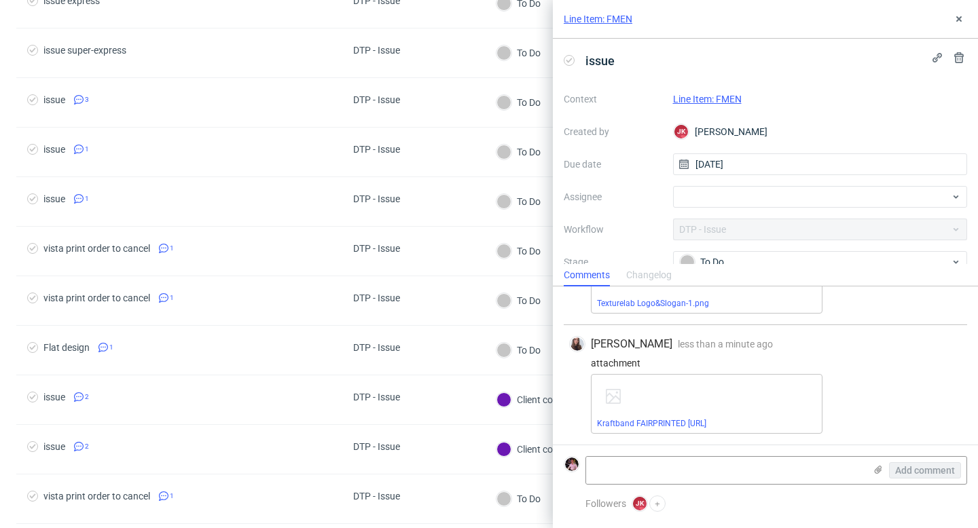
click at [726, 95] on link "Line Item: FMEN" at bounding box center [707, 99] width 69 height 11
click at [759, 208] on div "Context Line Item: FMEN Created by JK Jan Kocik Due date 22/09/2025 Assignee Wo…" at bounding box center [765, 218] width 403 height 261
click at [746, 197] on div at bounding box center [820, 197] width 295 height 22
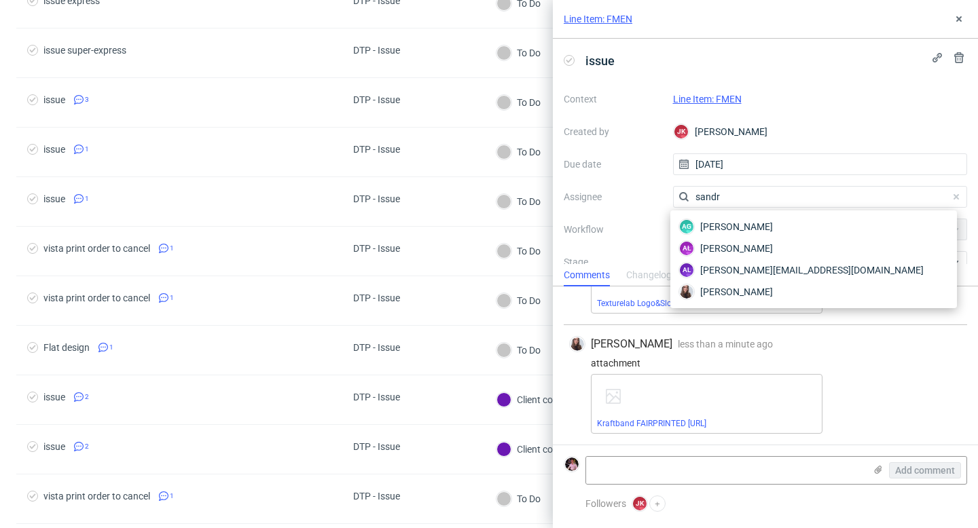
type input "sandra"
click at [754, 294] on span "Sandra Beśka" at bounding box center [736, 292] width 73 height 14
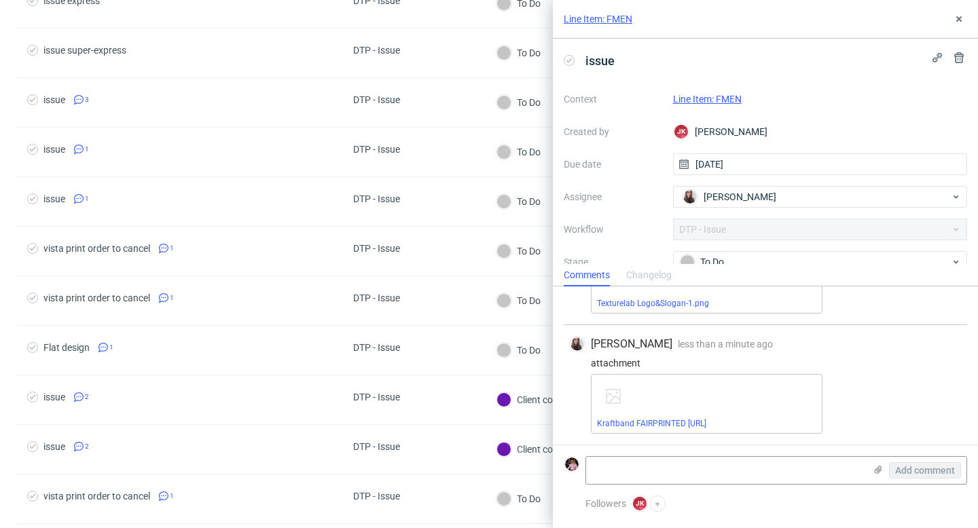
click at [947, 14] on div "Line Item: FMEN" at bounding box center [765, 19] width 425 height 39
click at [958, 16] on icon at bounding box center [959, 19] width 11 height 11
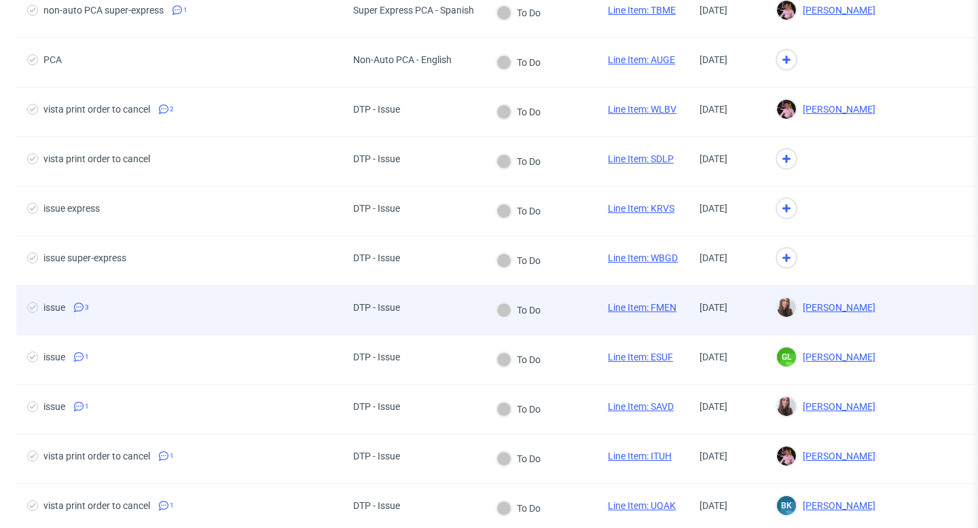
scroll to position [308, 0]
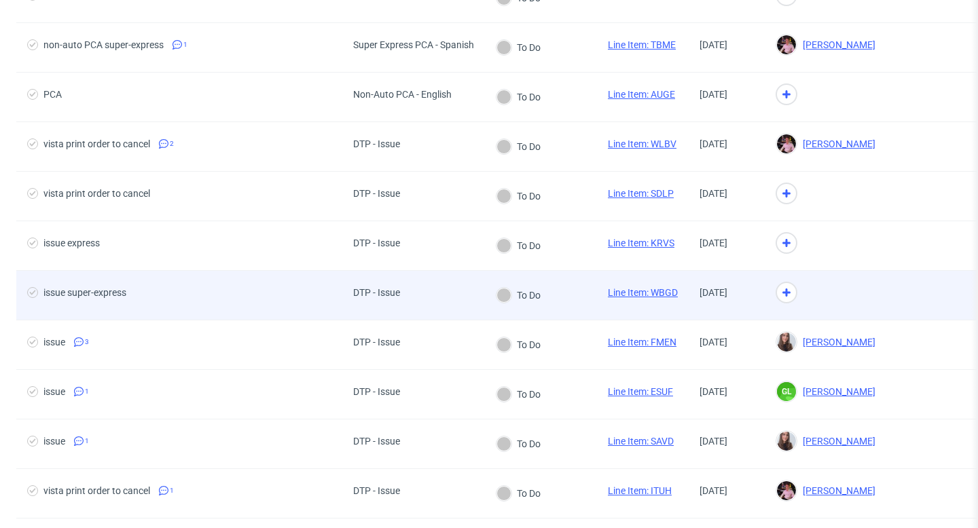
click at [530, 310] on div "To Do" at bounding box center [518, 295] width 67 height 49
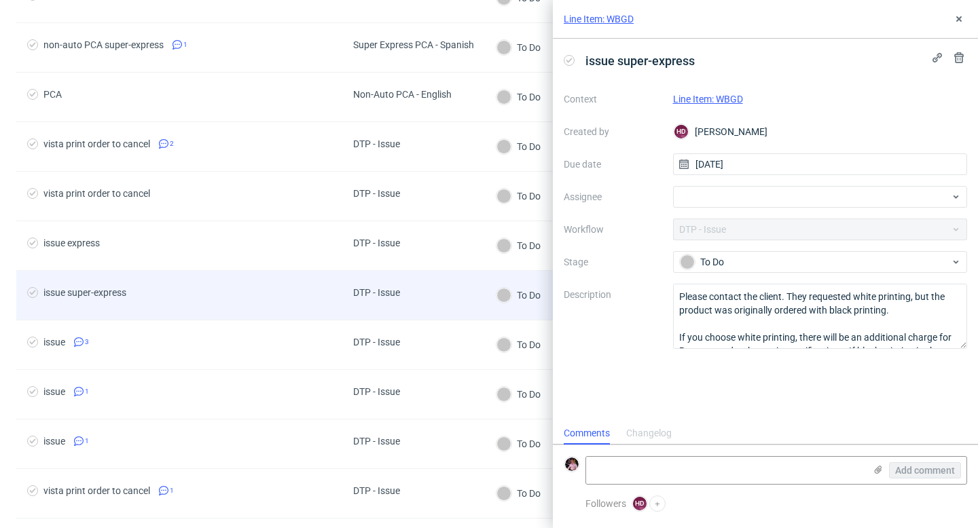
scroll to position [11, 0]
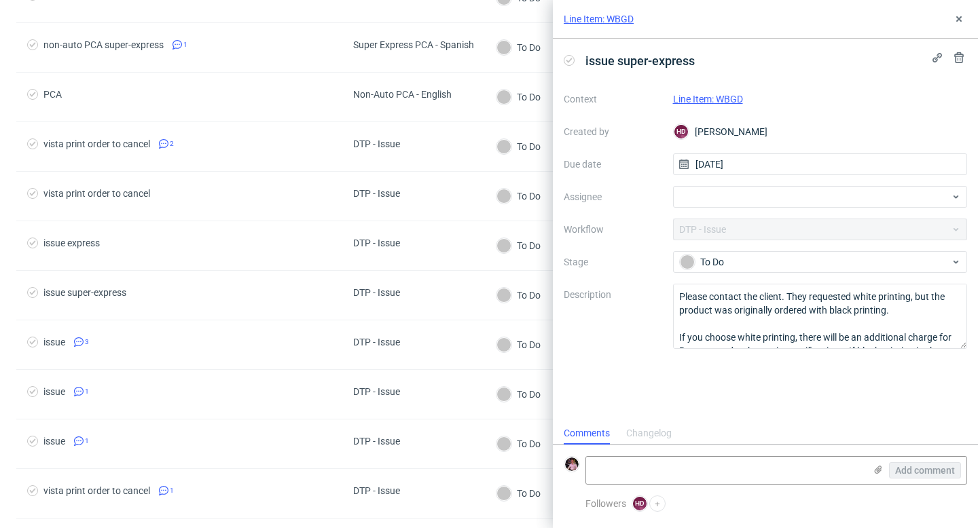
click at [718, 102] on link "Line Item: WBGD" at bounding box center [708, 99] width 70 height 11
click at [715, 197] on div at bounding box center [820, 197] width 295 height 22
type input "guil"
click at [754, 220] on span "Guillaume Leroux" at bounding box center [739, 227] width 73 height 14
click at [958, 18] on use at bounding box center [958, 18] width 5 height 5
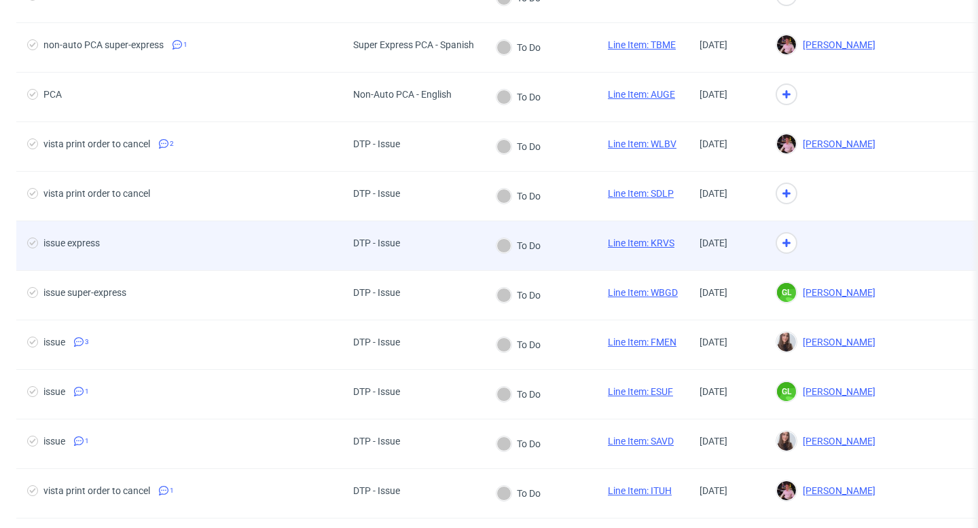
click at [584, 247] on div "To Do" at bounding box center [541, 246] width 112 height 50
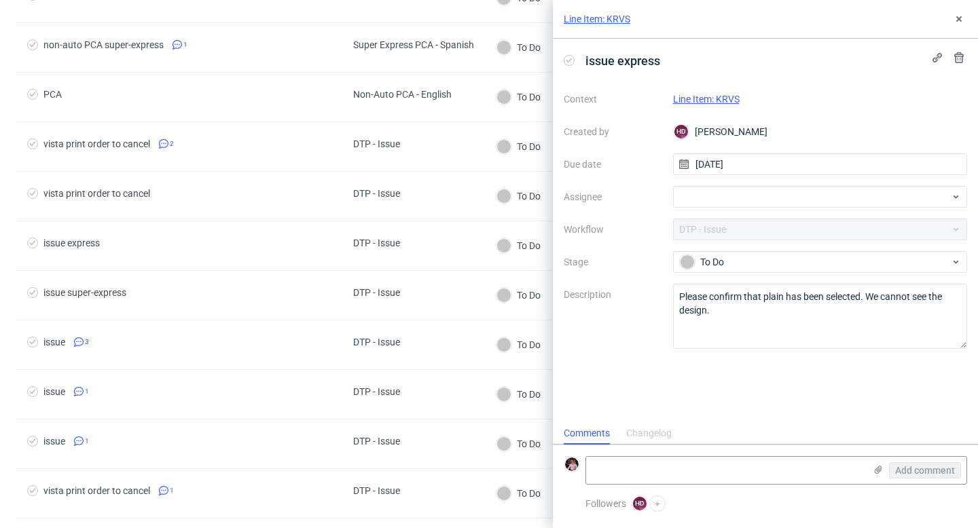
scroll to position [11, 0]
click at [728, 103] on link "Line Item: KRVS" at bounding box center [706, 99] width 67 height 11
click at [789, 193] on div at bounding box center [820, 197] width 295 height 22
type input "guilla"
click at [757, 225] on span "Guillaume Leroux" at bounding box center [739, 227] width 73 height 14
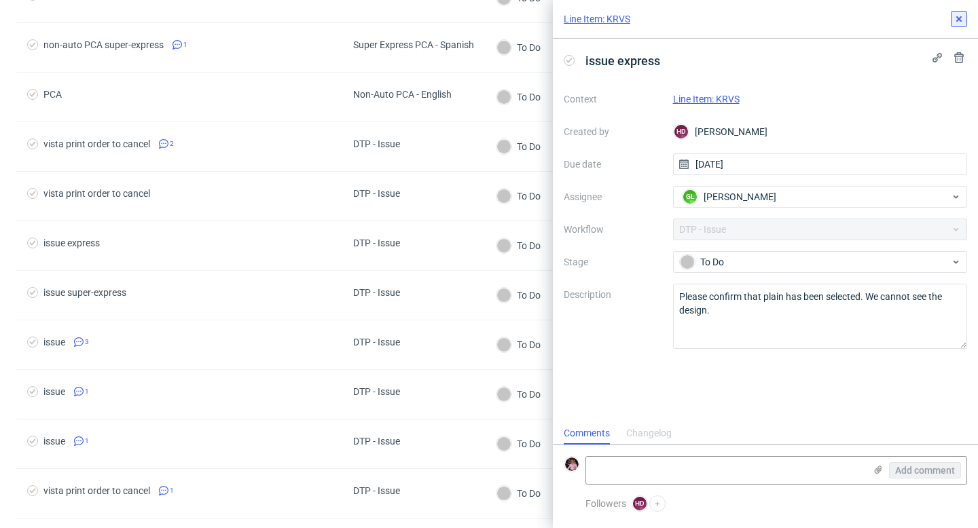
click at [962, 26] on button at bounding box center [959, 19] width 16 height 16
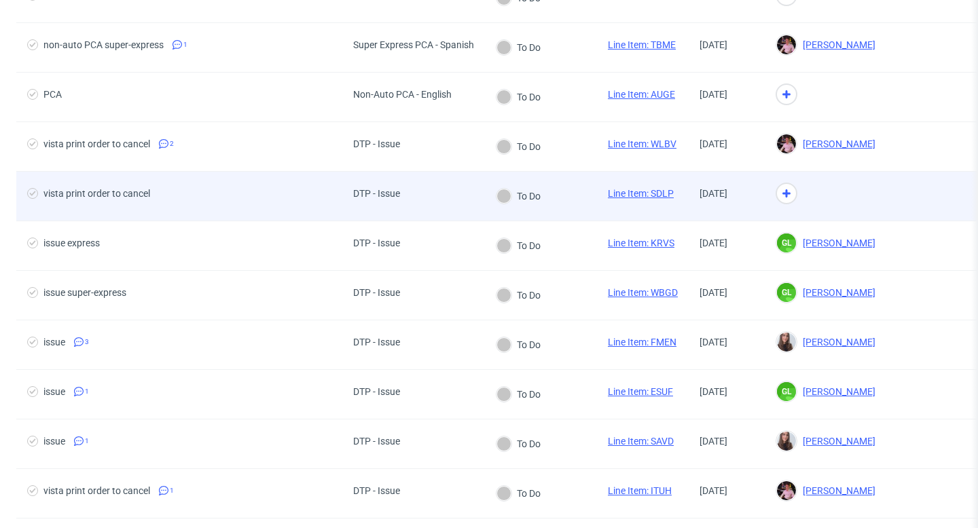
click at [510, 203] on div "To Do" at bounding box center [518, 196] width 44 height 15
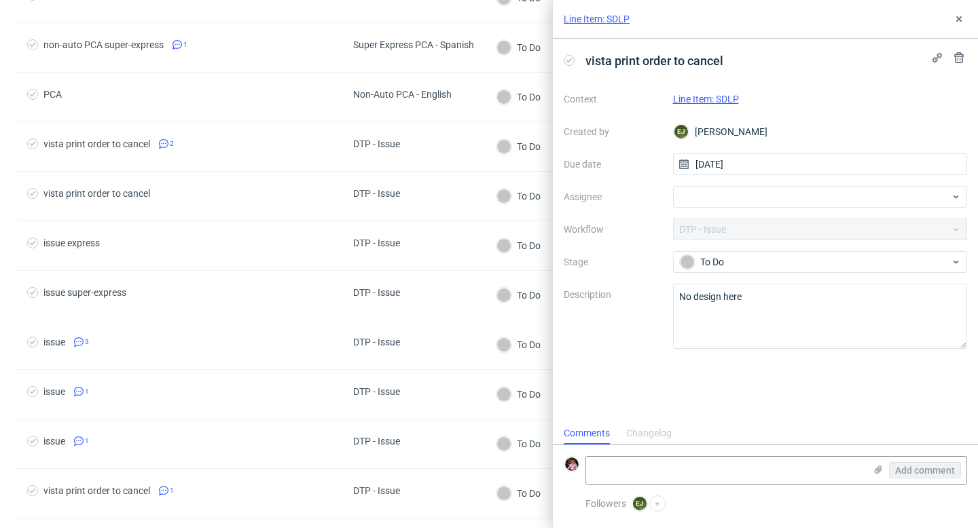
scroll to position [11, 0]
click at [727, 91] on div "Line Item: SDLP" at bounding box center [820, 99] width 295 height 16
click at [720, 94] on link "Line Item: SDLP" at bounding box center [706, 99] width 66 height 11
click at [690, 202] on div at bounding box center [820, 197] width 295 height 22
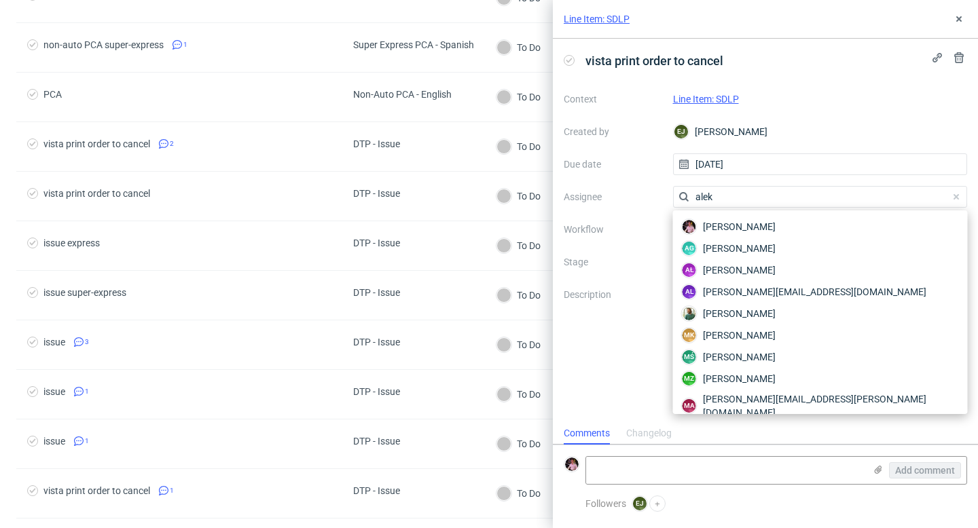
type input "aleks"
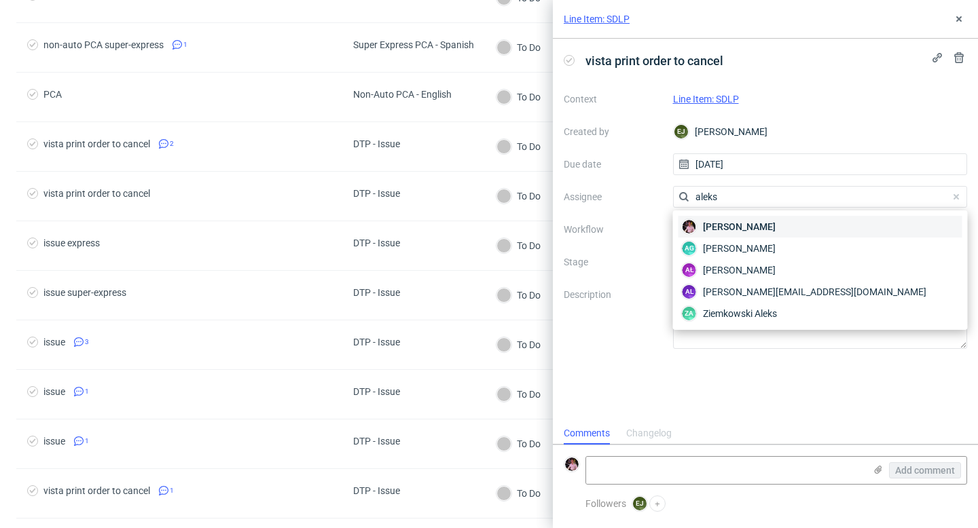
click at [712, 223] on span "Aleks Ziemkowski" at bounding box center [739, 227] width 73 height 14
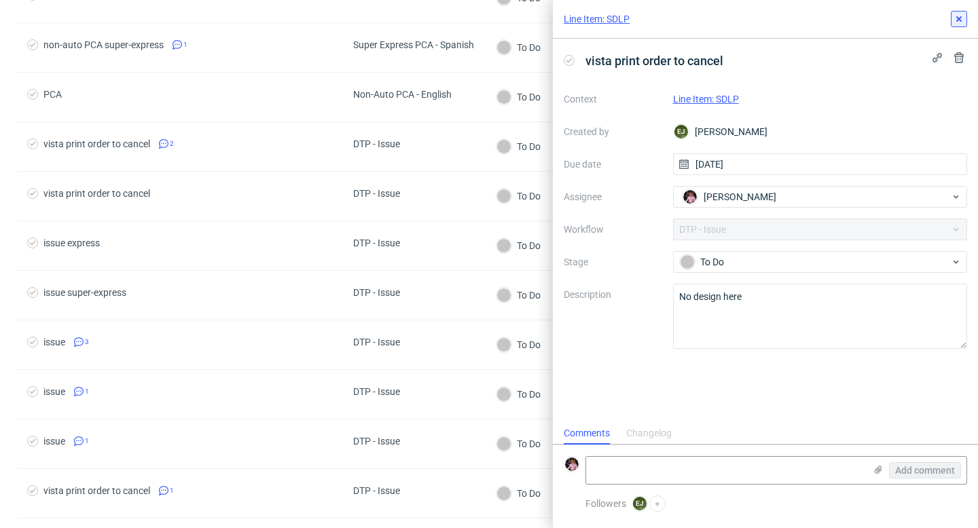
click at [959, 20] on use at bounding box center [958, 18] width 5 height 5
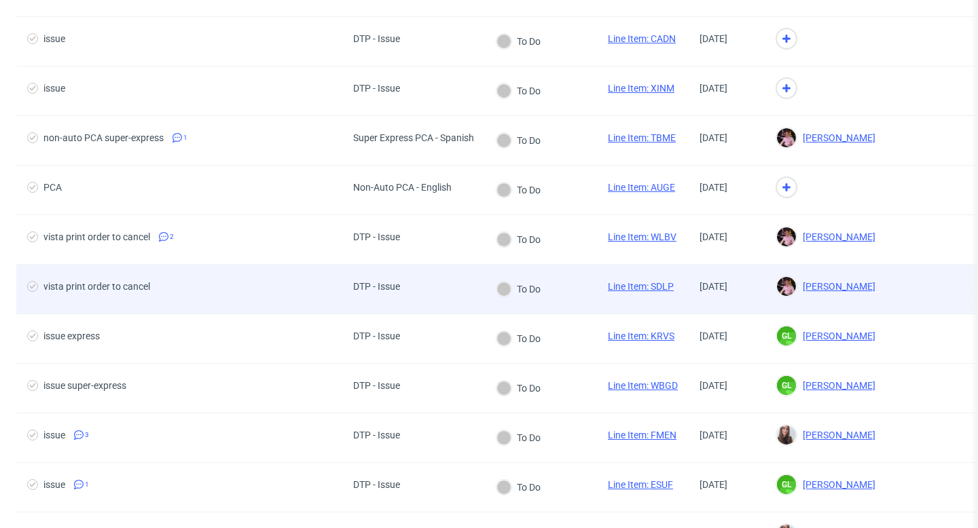
scroll to position [114, 0]
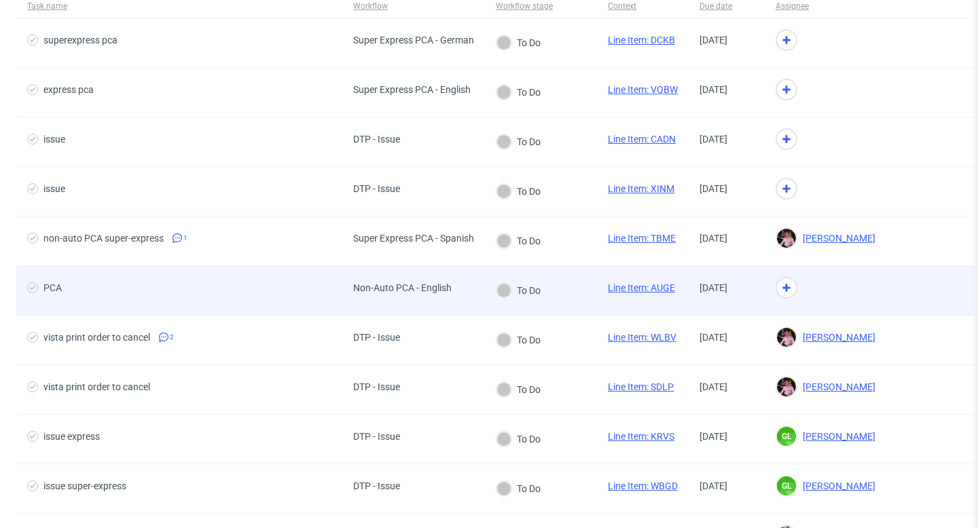
click at [555, 302] on div "To Do" at bounding box center [541, 291] width 112 height 50
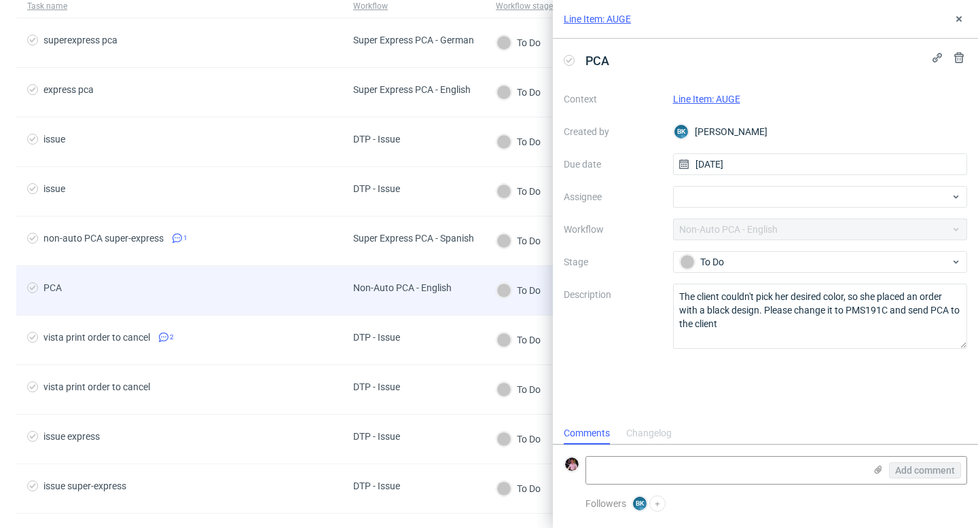
scroll to position [11, 0]
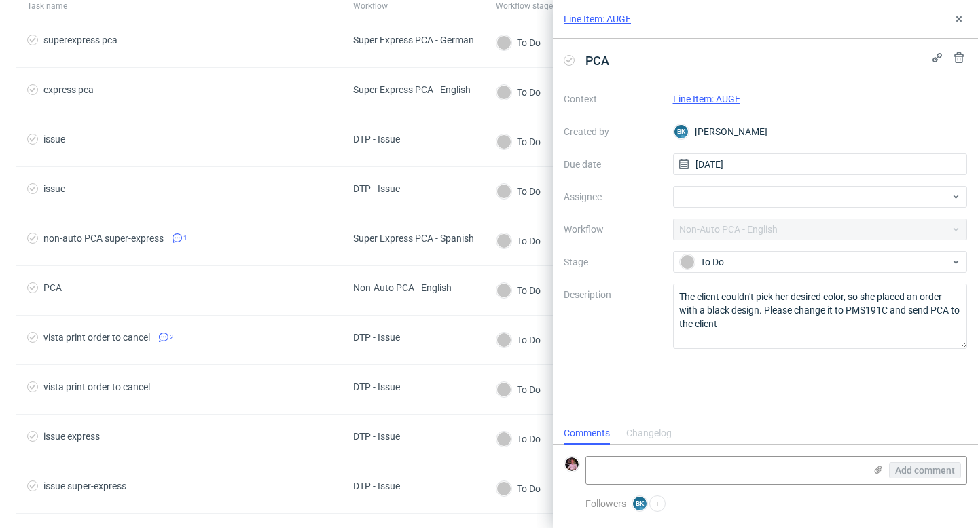
click at [712, 92] on div "Line Item: AUGE" at bounding box center [820, 99] width 295 height 16
click at [956, 20] on icon at bounding box center [959, 19] width 11 height 11
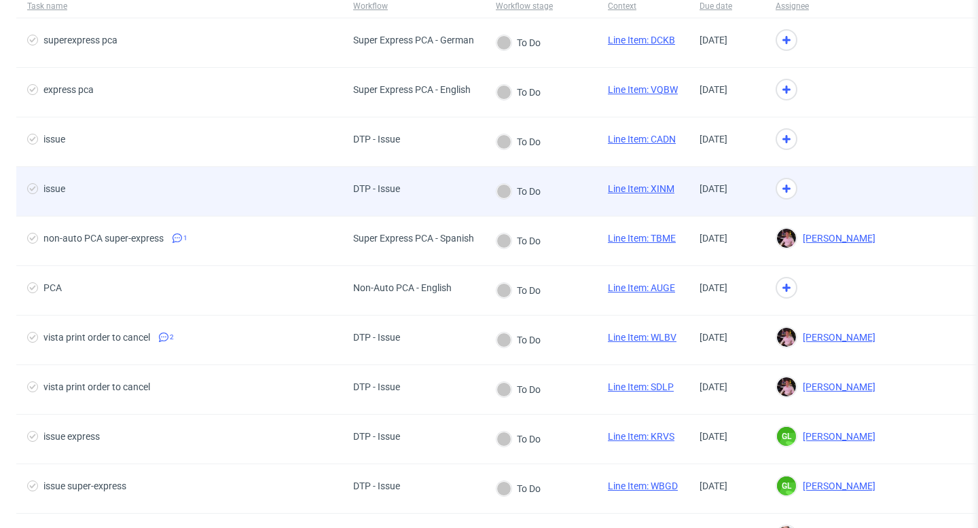
click at [561, 176] on div "To Do" at bounding box center [541, 192] width 112 height 50
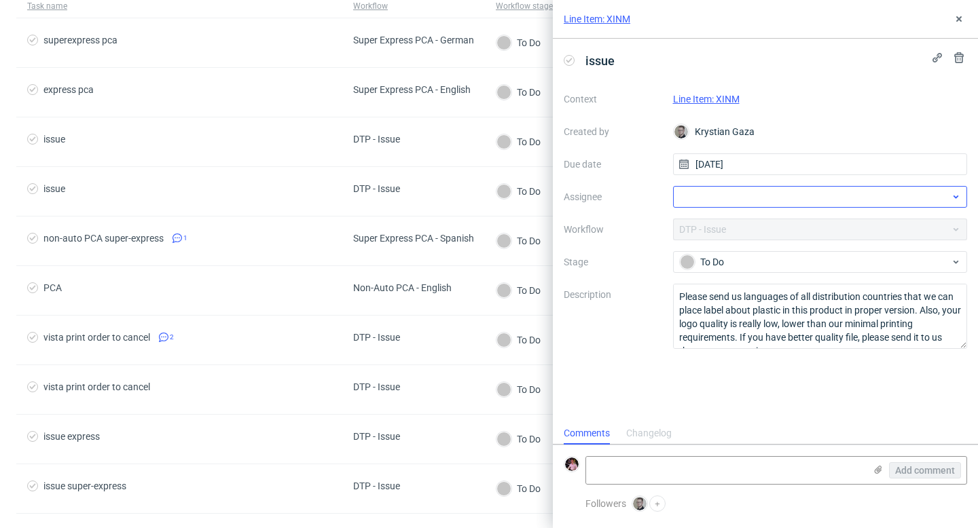
scroll to position [11, 0]
click at [719, 101] on link "Line Item: XINM" at bounding box center [706, 99] width 67 height 11
click at [718, 194] on div at bounding box center [820, 197] width 295 height 22
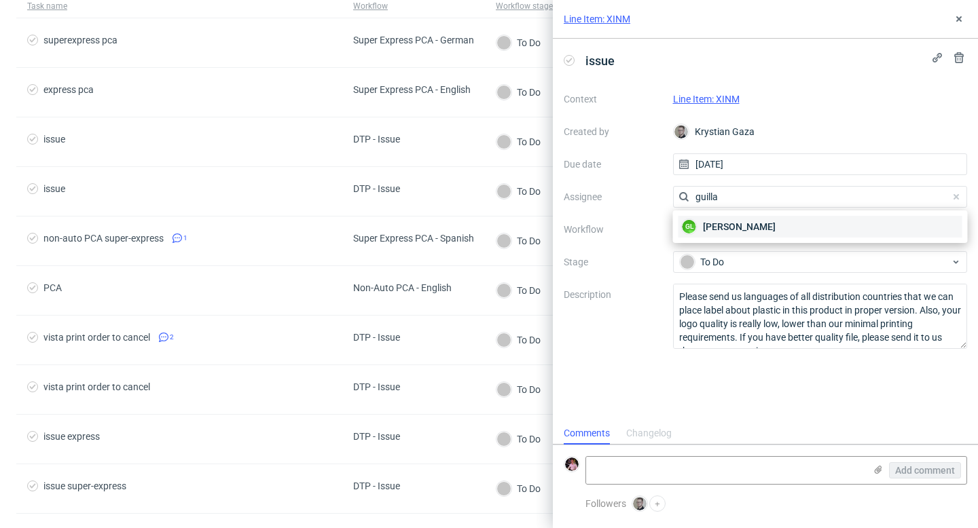
type input "guilla"
click at [760, 229] on span "Guillaume Leroux" at bounding box center [739, 227] width 73 height 14
click at [954, 14] on icon at bounding box center [959, 19] width 11 height 11
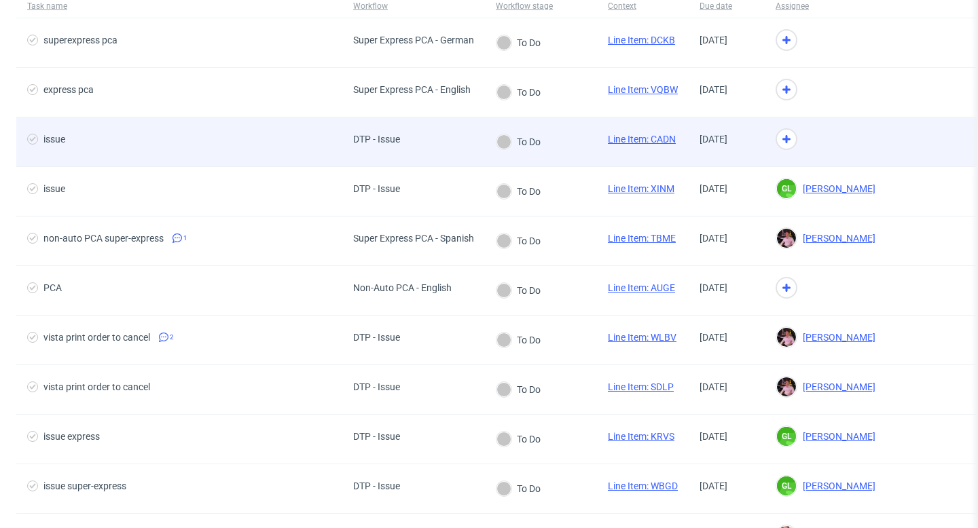
click at [558, 136] on div "To Do" at bounding box center [541, 142] width 112 height 50
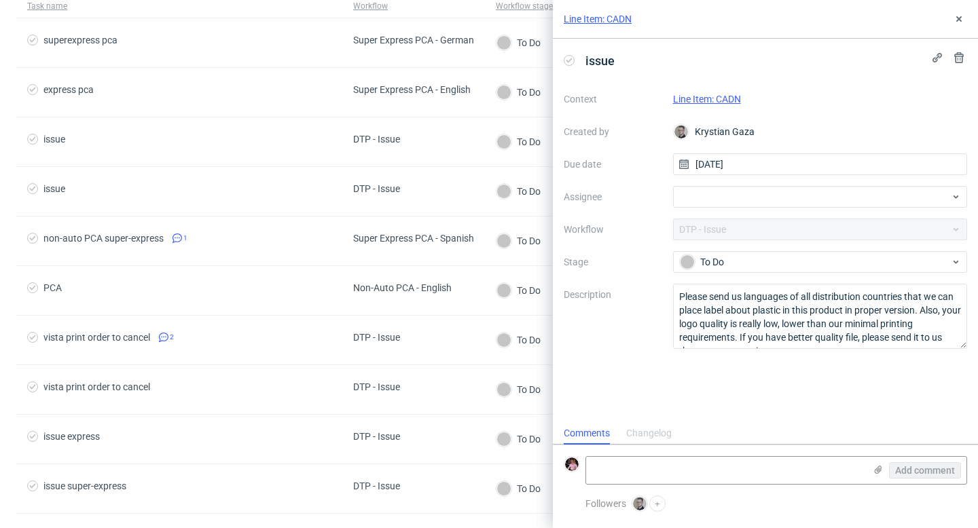
scroll to position [11, 0]
click at [719, 92] on div "Line Item: CADN" at bounding box center [820, 99] width 295 height 16
click at [708, 100] on link "Line Item: CADN" at bounding box center [707, 99] width 68 height 11
click at [734, 200] on div at bounding box center [820, 197] width 295 height 22
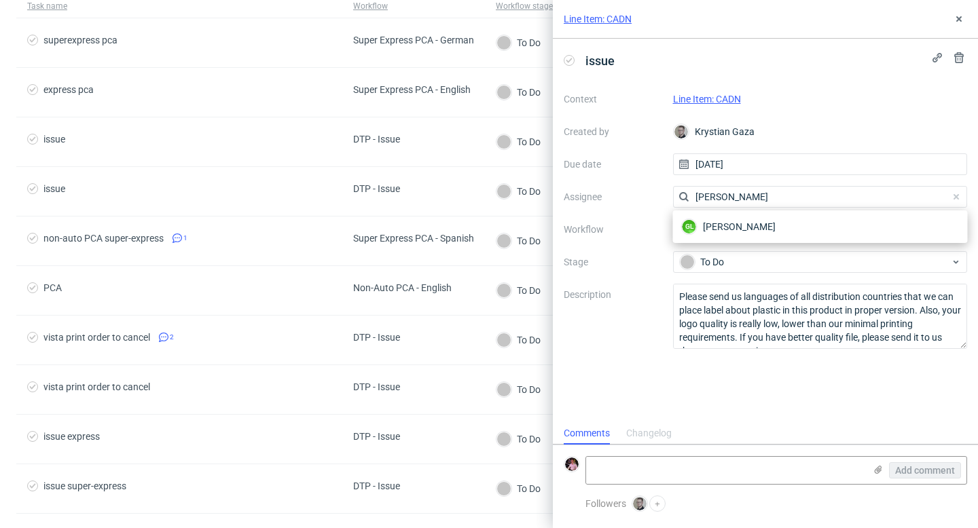
type input "guilla"
click at [760, 227] on span "Guillaume Leroux" at bounding box center [739, 227] width 73 height 14
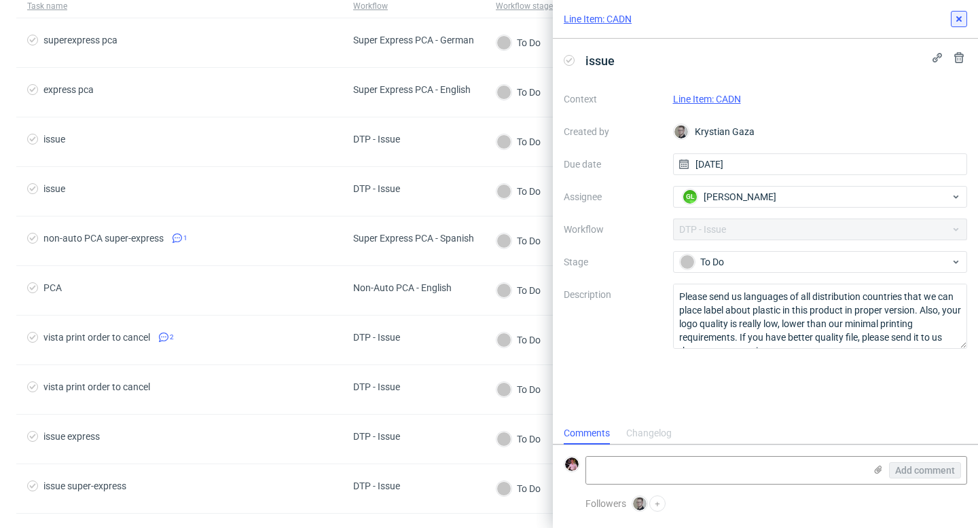
click at [960, 26] on button at bounding box center [959, 19] width 16 height 16
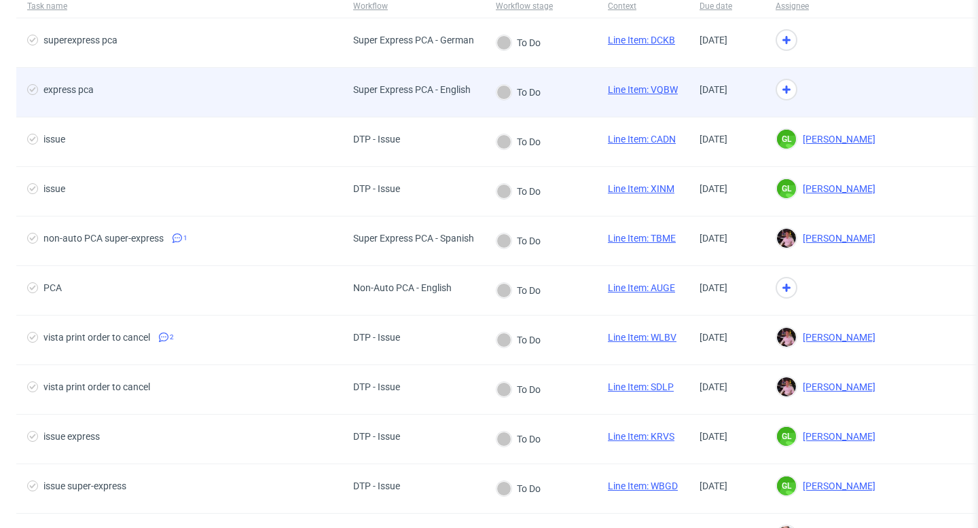
click at [588, 88] on div "To Do" at bounding box center [541, 93] width 112 height 50
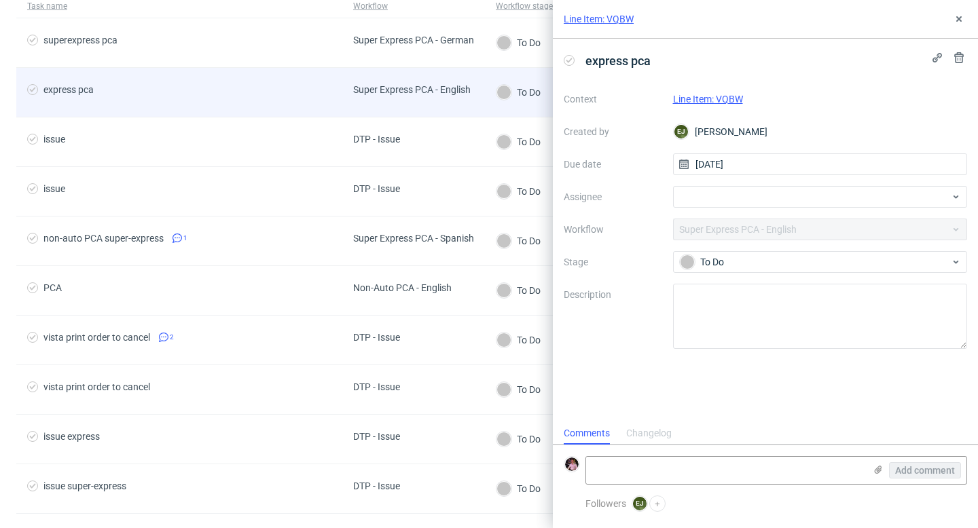
scroll to position [11, 0]
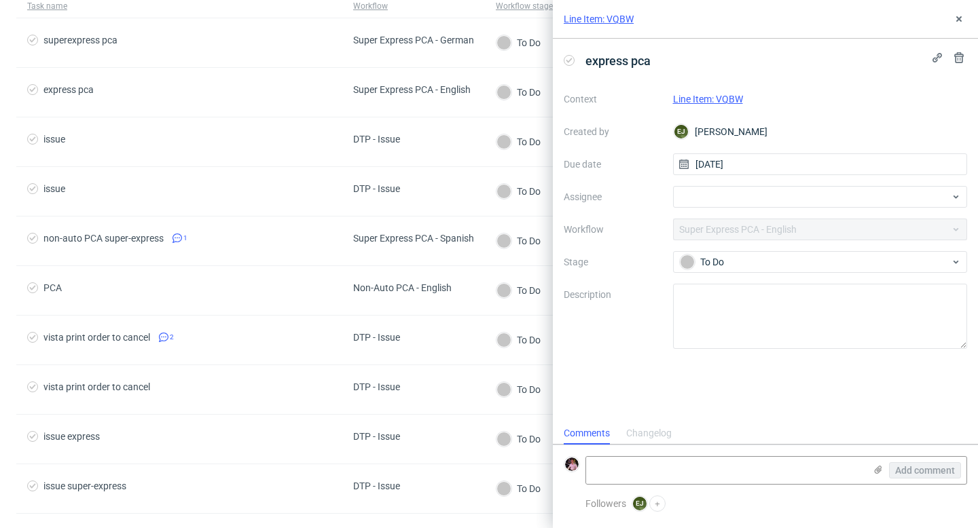
click at [696, 99] on link "Line Item: VQBW" at bounding box center [708, 99] width 70 height 11
click at [718, 194] on div at bounding box center [820, 197] width 295 height 22
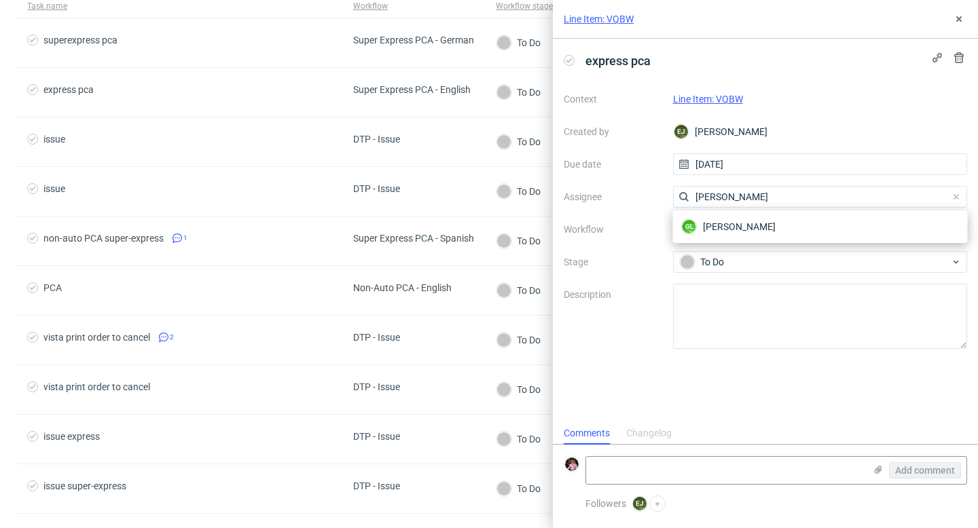
type input "guilla"
click at [763, 225] on span "Guillaume Leroux" at bounding box center [739, 227] width 73 height 14
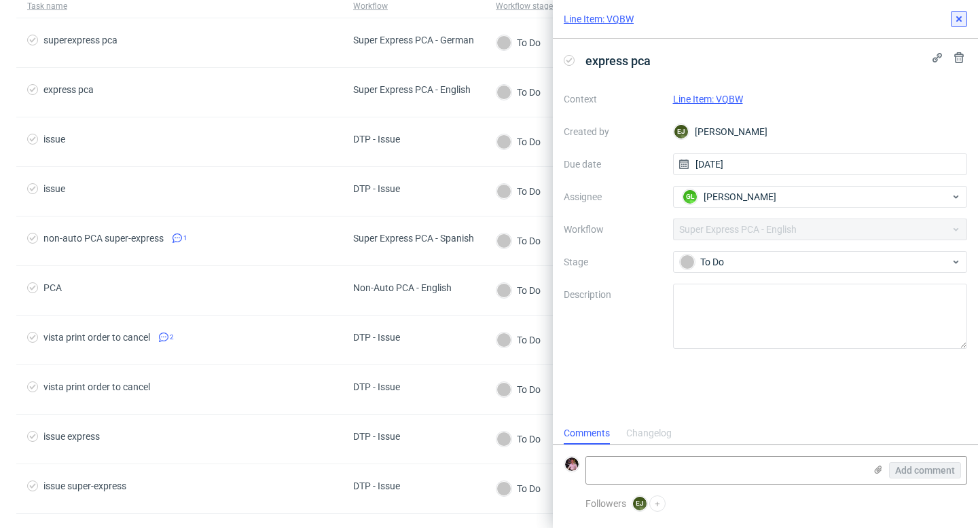
click at [957, 20] on use at bounding box center [958, 18] width 5 height 5
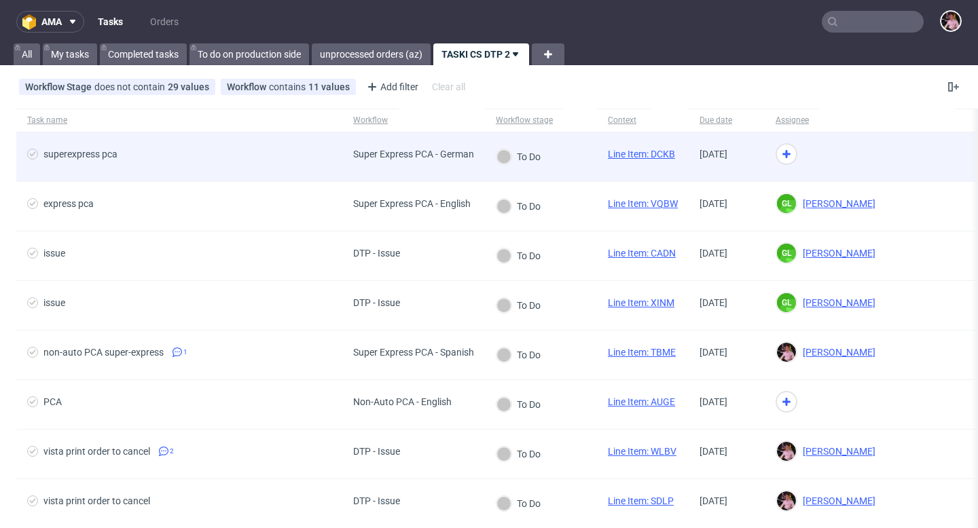
click at [529, 156] on div "To Do" at bounding box center [518, 156] width 44 height 15
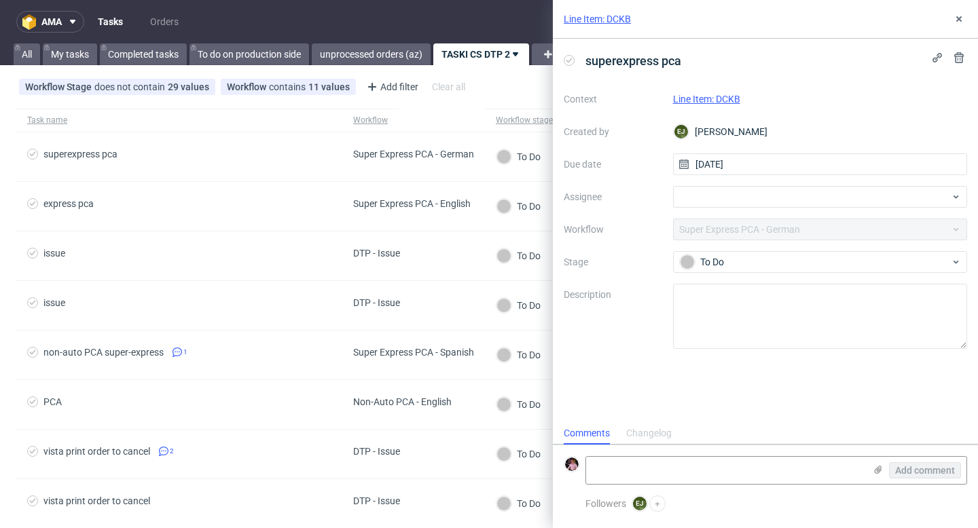
scroll to position [11, 0]
click at [712, 102] on link "Line Item: DCKB" at bounding box center [706, 99] width 67 height 11
click at [727, 196] on div at bounding box center [820, 197] width 295 height 22
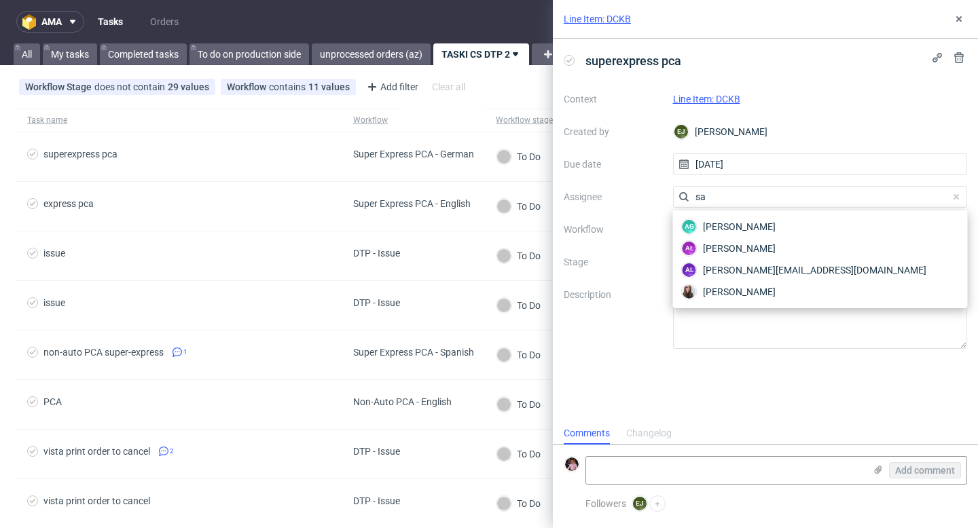
type input "s"
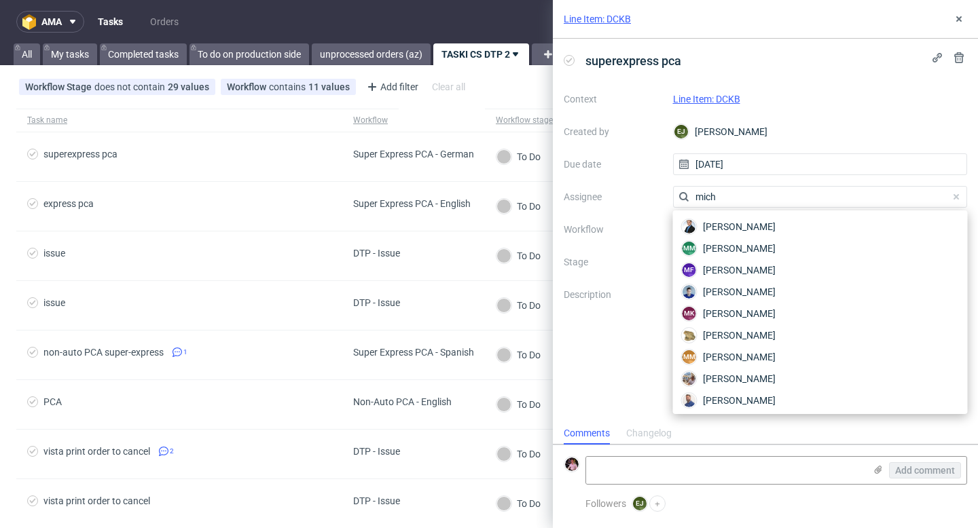
type input "micha"
click at [758, 395] on span "Michał Rachański" at bounding box center [739, 401] width 73 height 14
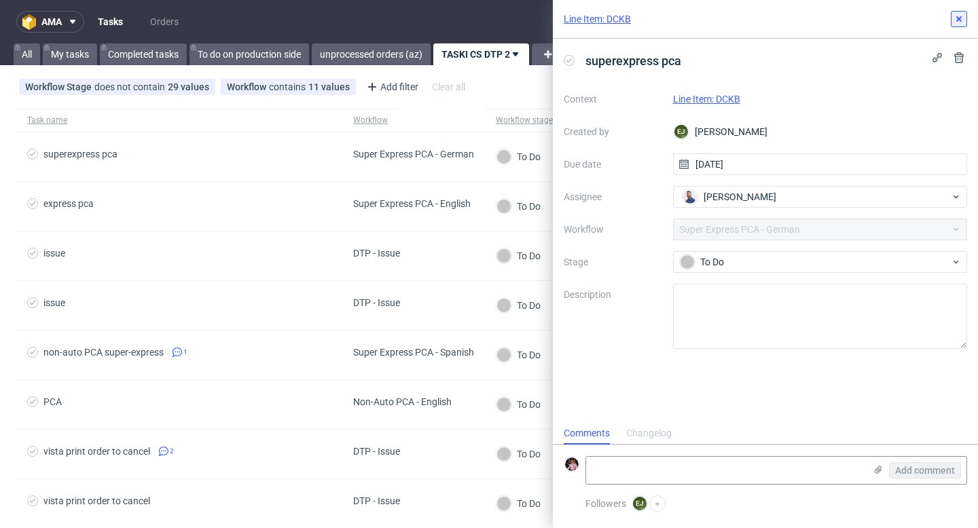
click at [956, 26] on button at bounding box center [959, 19] width 16 height 16
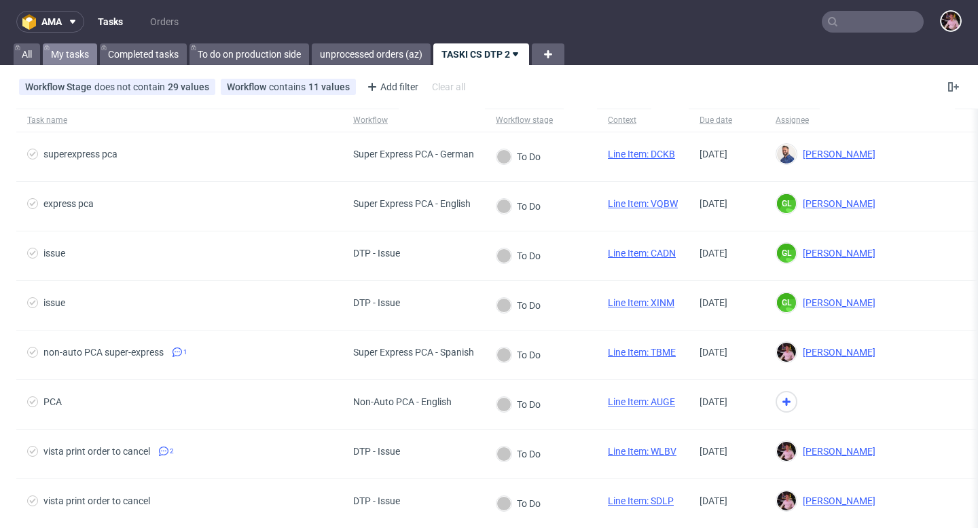
click at [73, 56] on link "My tasks" at bounding box center [70, 54] width 54 height 22
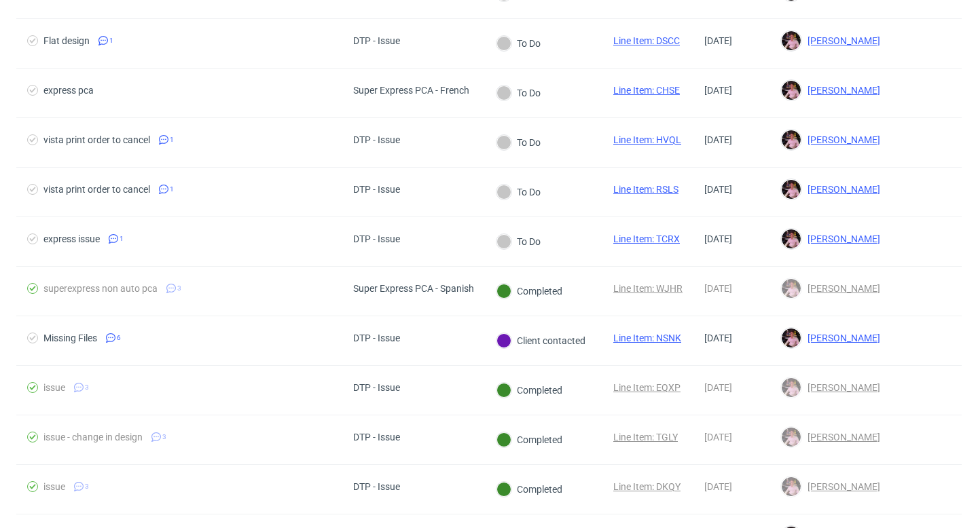
scroll to position [1135, 0]
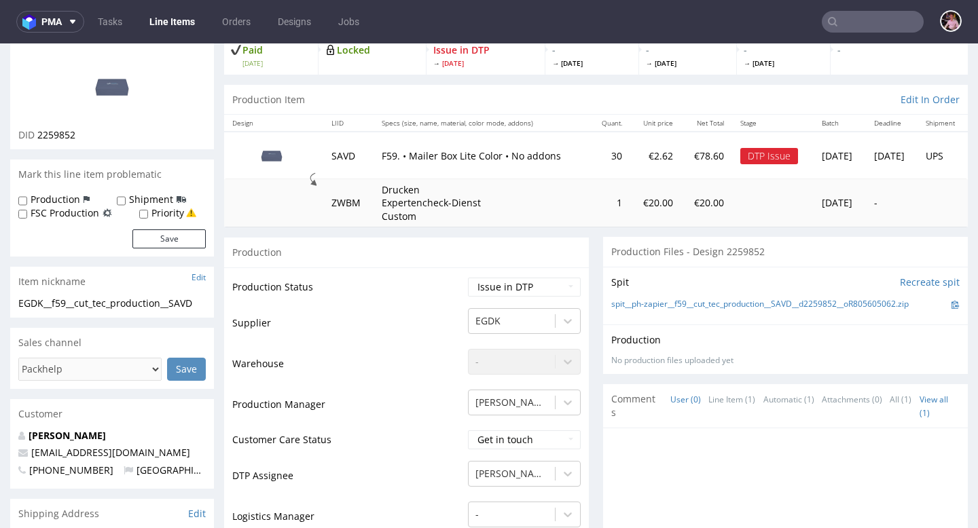
scroll to position [111, 0]
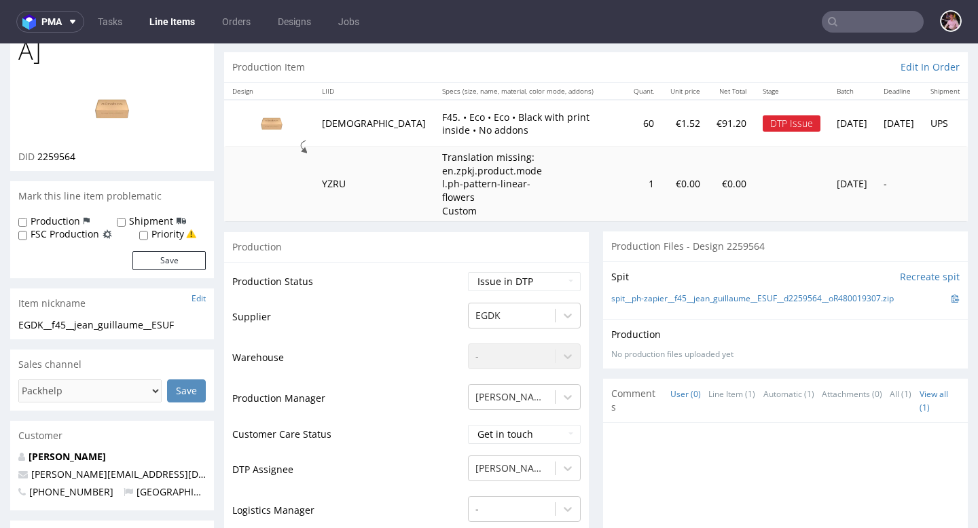
scroll to position [137, 0]
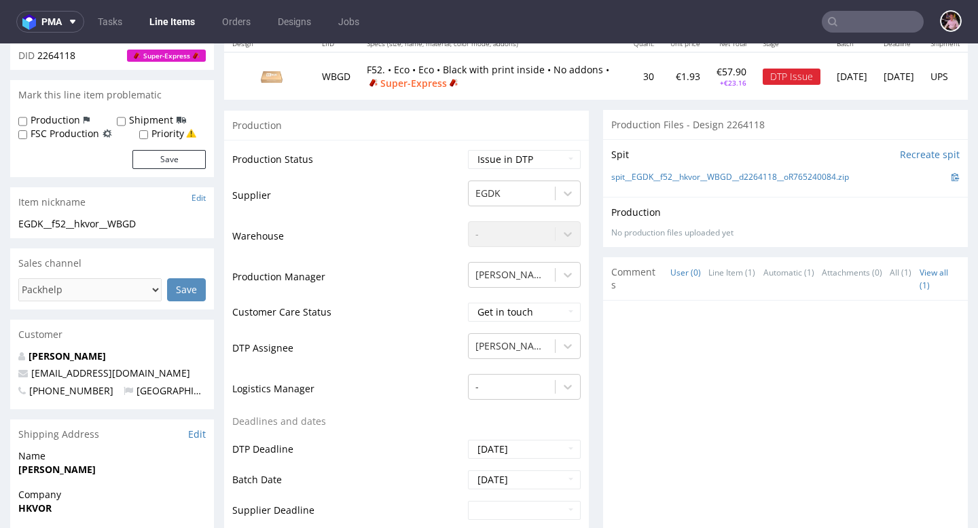
scroll to position [202, 0]
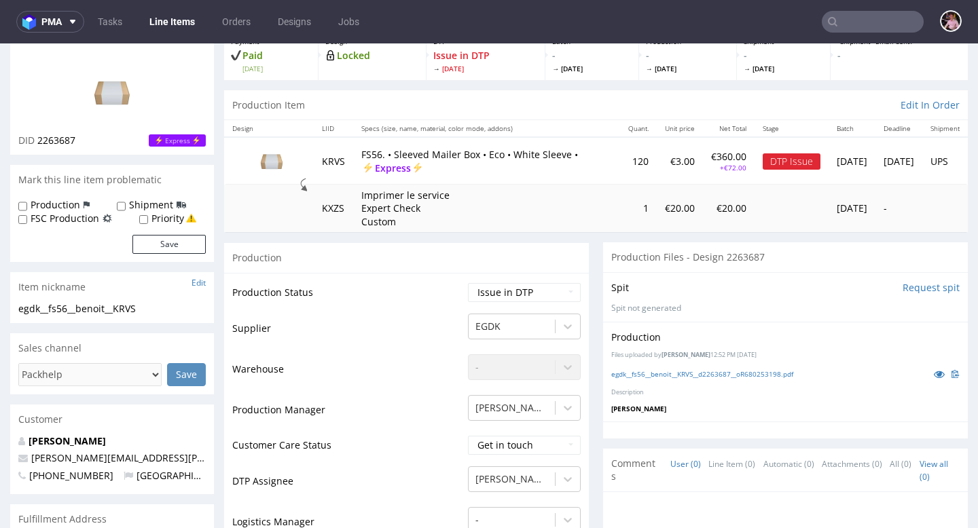
scroll to position [92, 0]
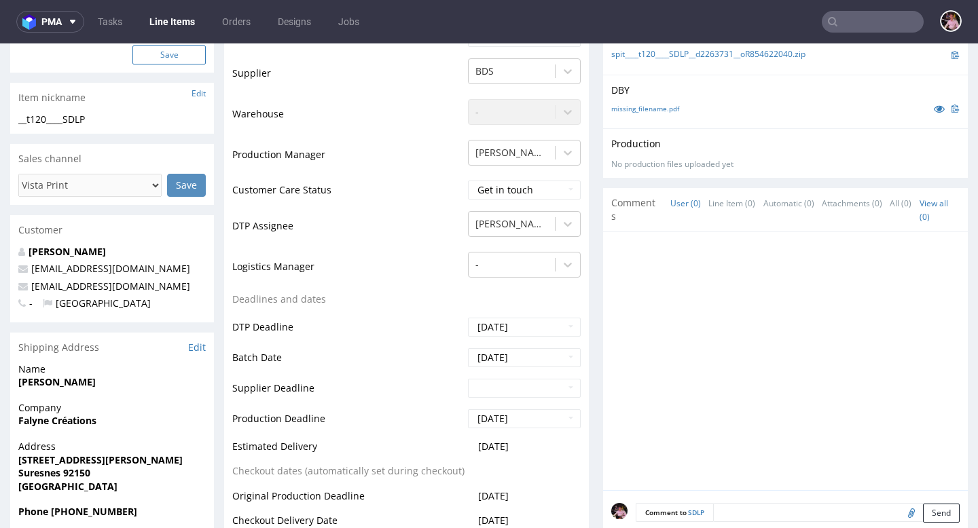
scroll to position [328, 0]
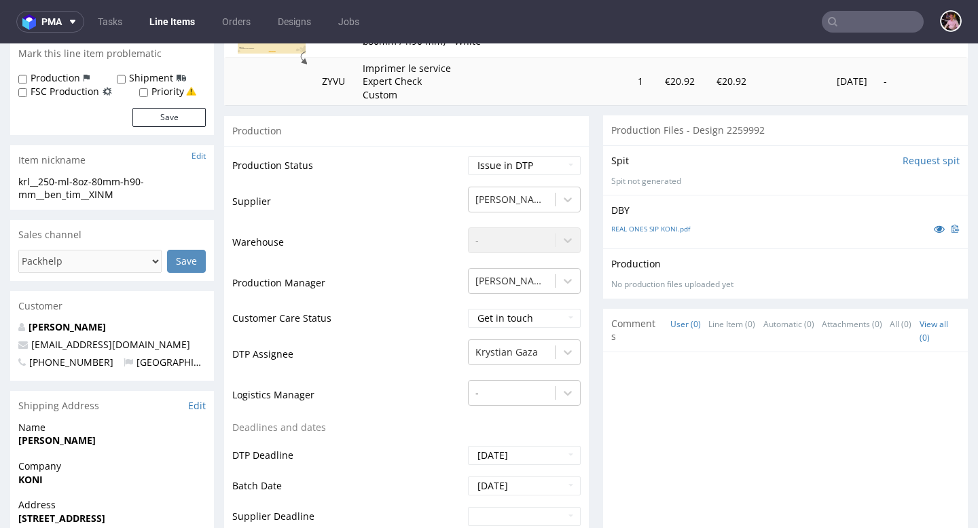
scroll to position [215, 0]
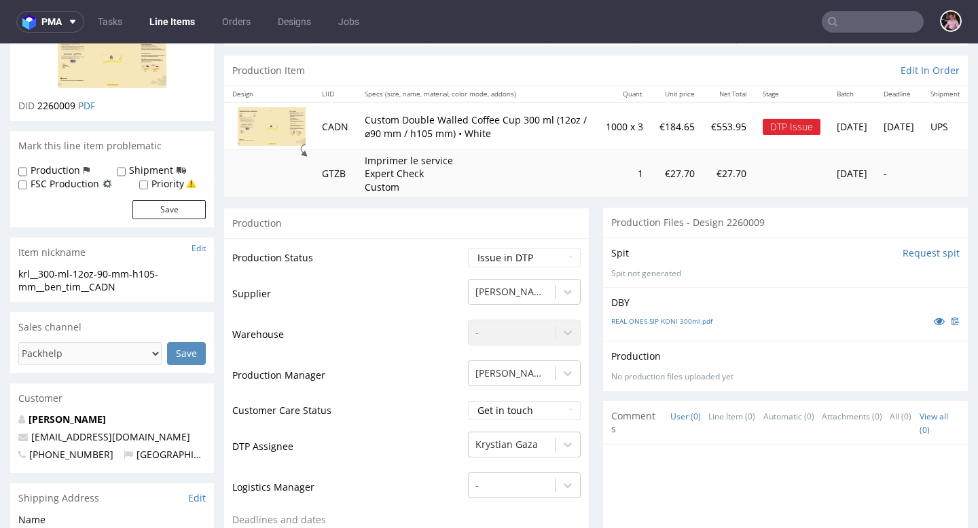
scroll to position [117, 0]
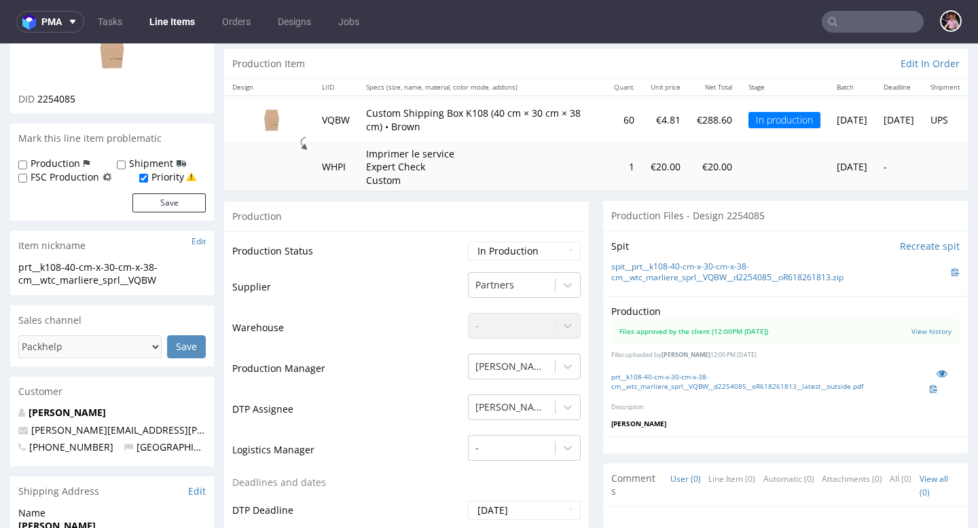
scroll to position [127, 0]
